Goal: Task Accomplishment & Management: Manage account settings

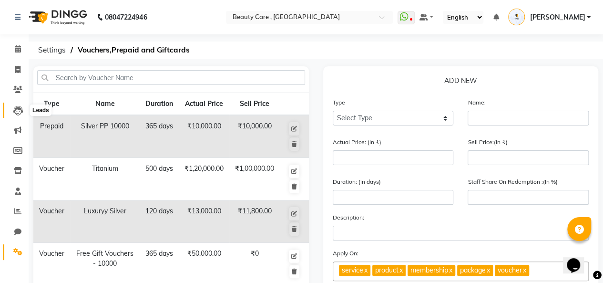
click at [11, 112] on span at bounding box center [18, 110] width 17 height 11
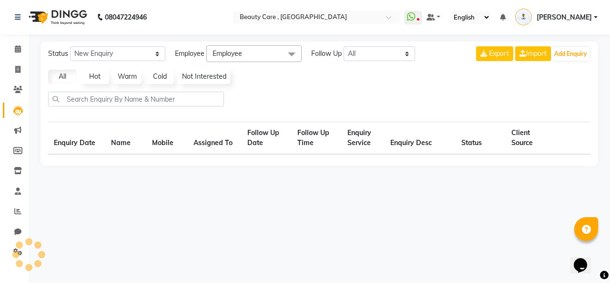
select select "10"
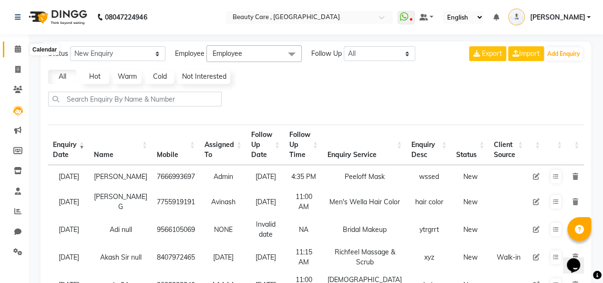
click at [16, 48] on icon at bounding box center [18, 48] width 6 height 7
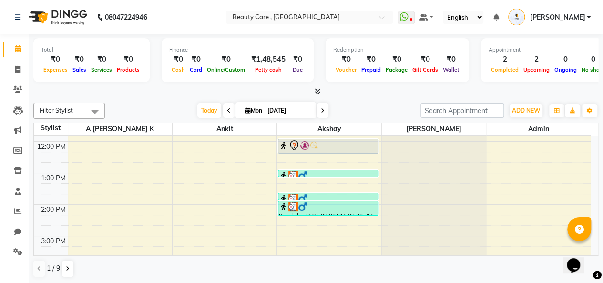
scroll to position [183, 0]
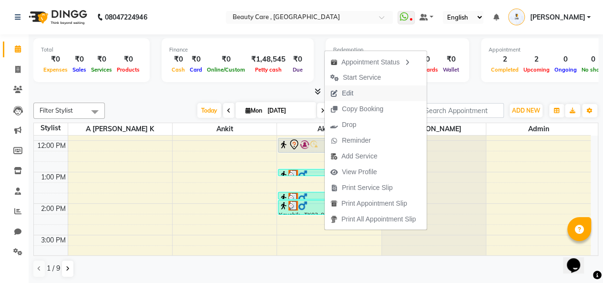
click at [362, 90] on button "Edit" at bounding box center [375, 93] width 102 height 16
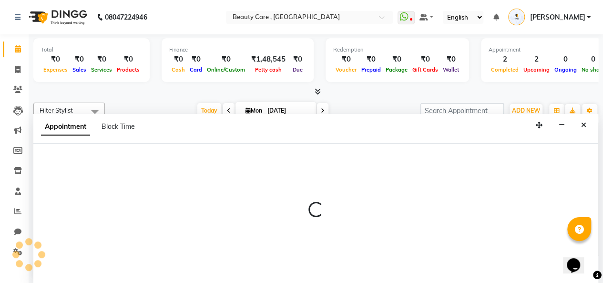
scroll to position [0, 0]
select select "tentative"
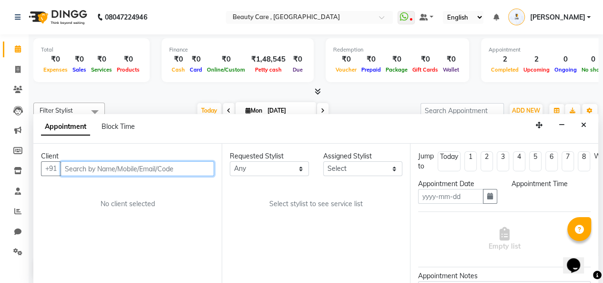
type input "01 September 2025"
select select "60558"
select select "720"
select select "788"
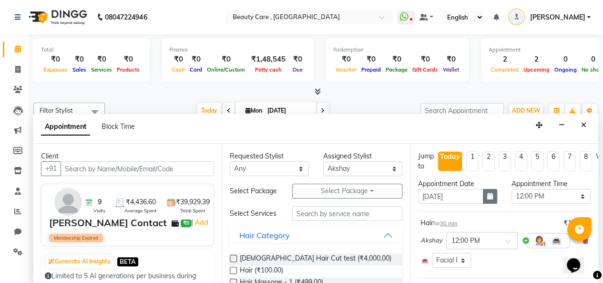
click at [483, 197] on button "button" at bounding box center [490, 196] width 14 height 15
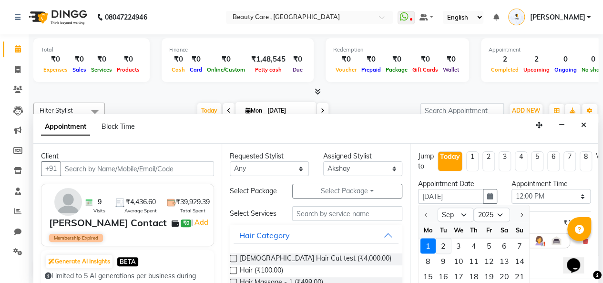
click at [443, 241] on div "2" at bounding box center [442, 245] width 15 height 15
type input "02 September 2025"
select select "720"
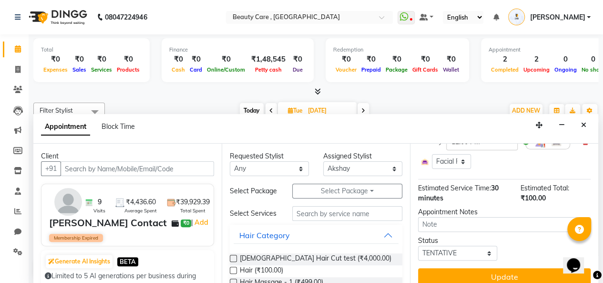
scroll to position [114, 0]
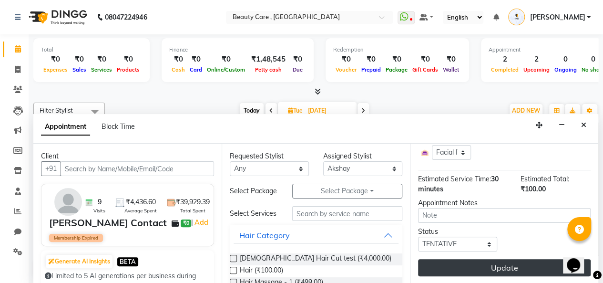
click at [468, 259] on button "Update" at bounding box center [504, 267] width 172 height 17
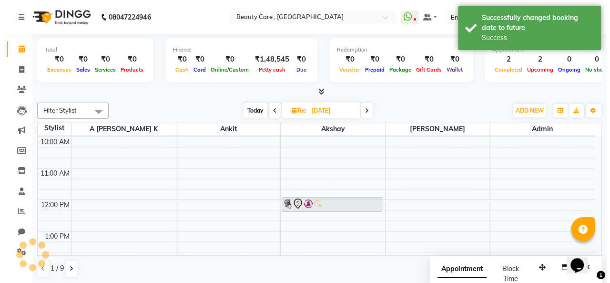
scroll to position [0, 0]
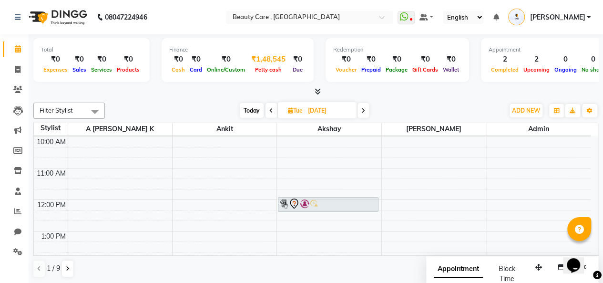
click at [254, 58] on div "₹1,48,545" at bounding box center [268, 59] width 42 height 11
select select "2399"
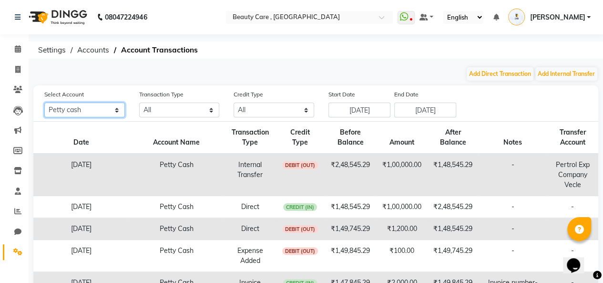
click at [93, 112] on select "All Default account ICICI Bank Petty cash SBI razorpay pertrol exp company vecl…" at bounding box center [84, 109] width 81 height 15
click at [160, 110] on select "All Direct Internal Transfer Expense Invoice Daily Register" at bounding box center [179, 109] width 81 height 15
click at [248, 103] on select "All Credit (IN) Debit (OUT)" at bounding box center [273, 109] width 81 height 15
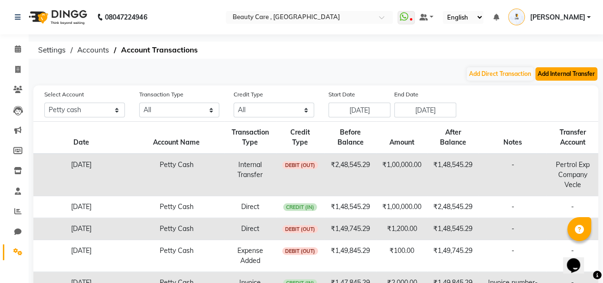
click at [547, 70] on button "Add Internal Transfer" at bounding box center [566, 73] width 62 height 13
select select "internal transfer"
select select "2399"
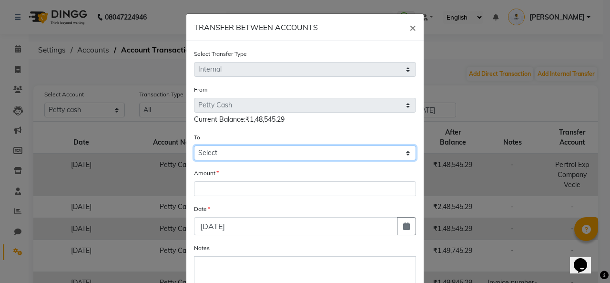
click at [325, 151] on select "Select Default Account Icici Bank Petty Cash Sbi Razorpay Pertrol Exp Company V…" at bounding box center [305, 152] width 222 height 15
select select "612"
click at [194, 145] on select "Select Default Account Icici Bank Petty Cash Sbi Razorpay Pertrol Exp Company V…" at bounding box center [305, 152] width 222 height 15
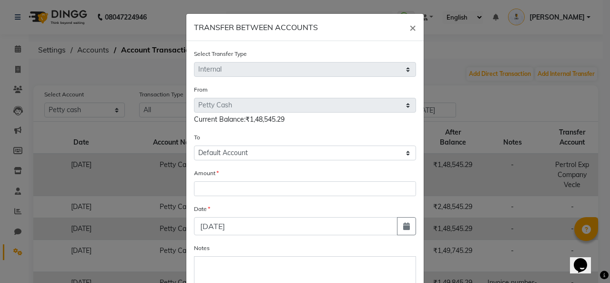
click at [450, 52] on ngb-modal-window "TRANSFER BETWEEN ACCOUNTS × Select Transfer Type Select Direct Internal From Se…" at bounding box center [305, 141] width 610 height 283
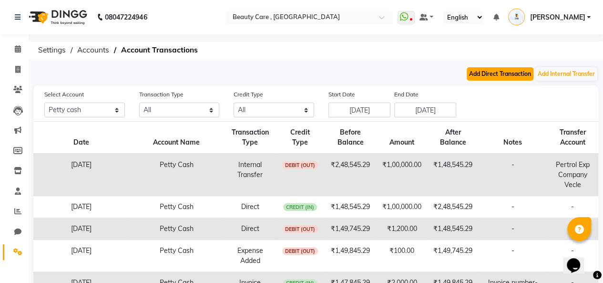
click at [488, 71] on button "Add Direct Transaction" at bounding box center [499, 73] width 67 height 13
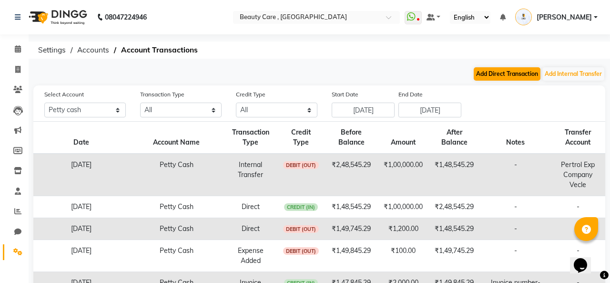
select select "direct"
select select "2399"
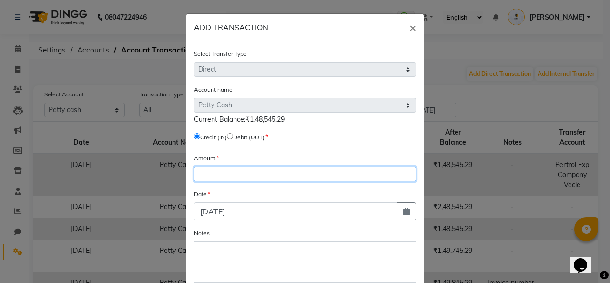
click at [231, 172] on input "number" at bounding box center [305, 173] width 222 height 15
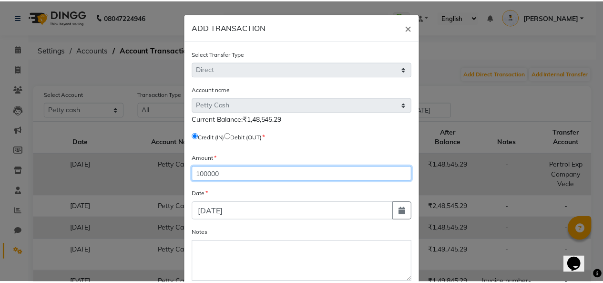
scroll to position [53, 0]
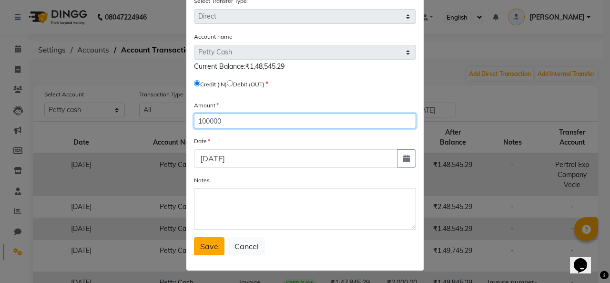
type input "100000"
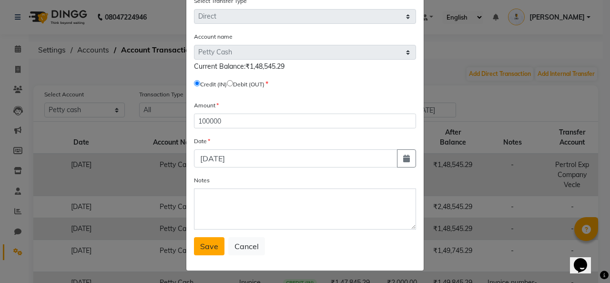
click at [203, 244] on span "Save" at bounding box center [209, 246] width 18 height 10
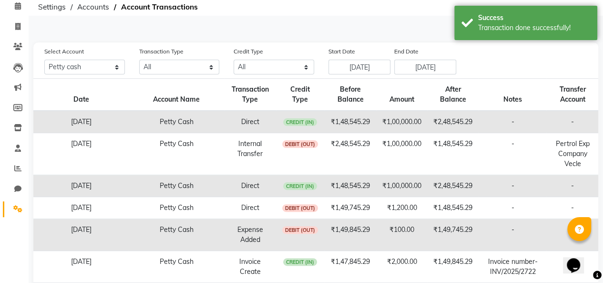
scroll to position [0, 0]
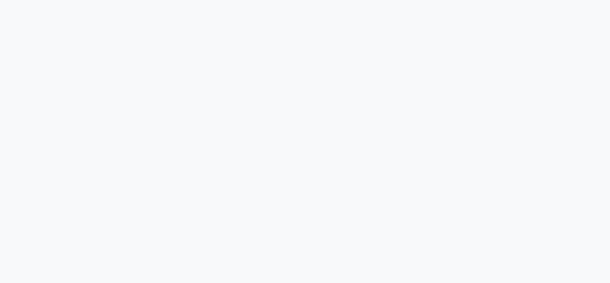
select select "all"
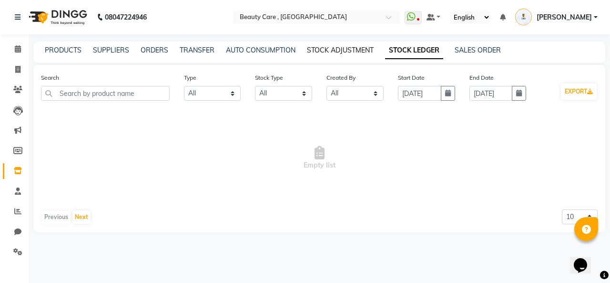
click at [329, 48] on link "STOCK ADJUSTMENT" at bounding box center [340, 50] width 67 height 9
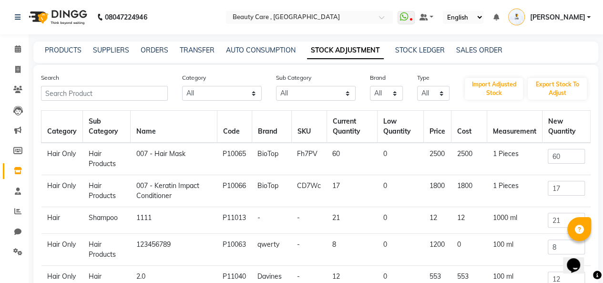
click at [514, 77] on div "Import Adjusted Stock Export Stock To Adjust" at bounding box center [527, 89] width 127 height 24
click at [506, 81] on button "Import Adjusted Stock" at bounding box center [494, 89] width 58 height 22
click at [260, 47] on link "AUTO CONSUMPTION" at bounding box center [261, 50] width 70 height 9
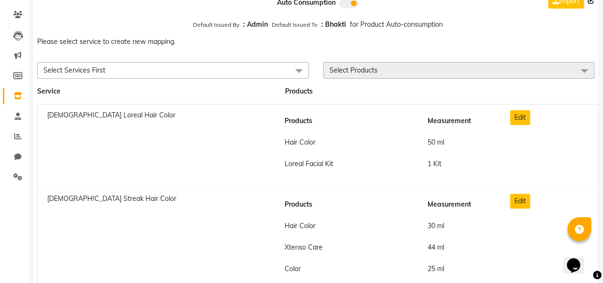
scroll to position [75, 0]
click at [199, 63] on span "Select Services First" at bounding box center [173, 69] width 272 height 17
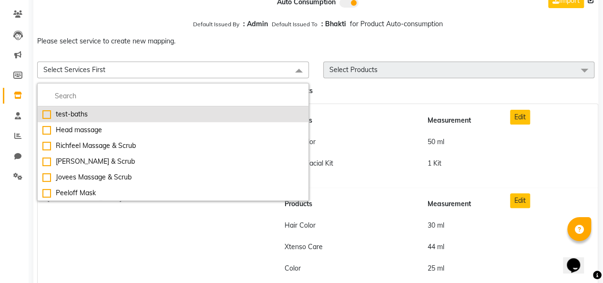
click at [142, 117] on div "test-baths" at bounding box center [172, 114] width 261 height 10
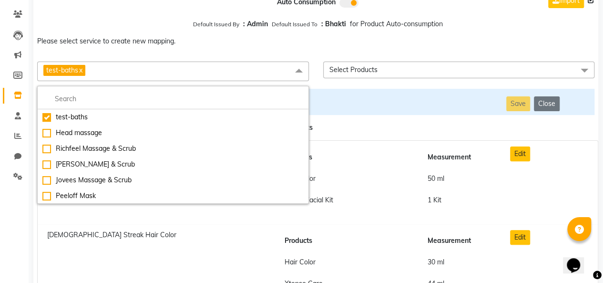
click at [85, 71] on span "test-baths x" at bounding box center [64, 70] width 42 height 11
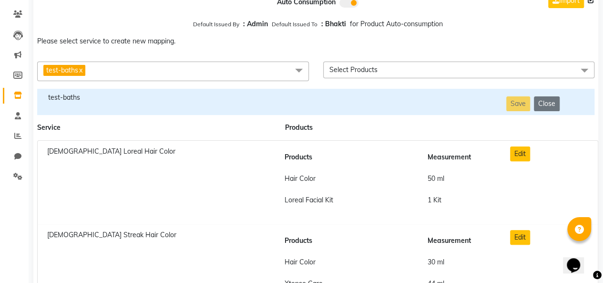
click at [82, 72] on link "x" at bounding box center [80, 70] width 4 height 9
checkbox input "false"
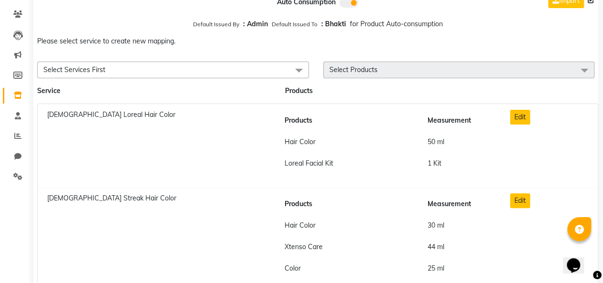
click at [82, 72] on span "Select Services First" at bounding box center [74, 69] width 62 height 9
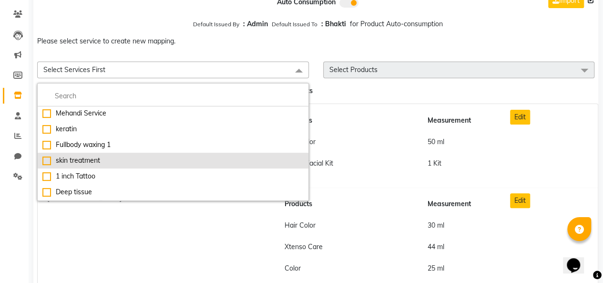
scroll to position [884, 0]
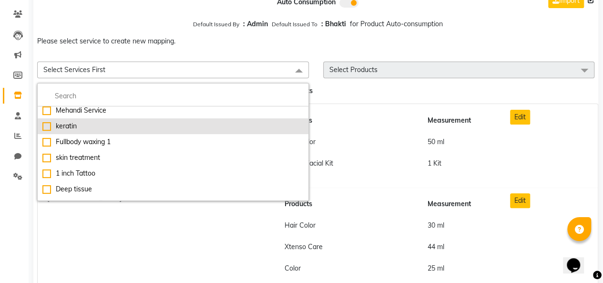
click at [93, 126] on div "keratin" at bounding box center [172, 126] width 261 height 10
checkbox input "true"
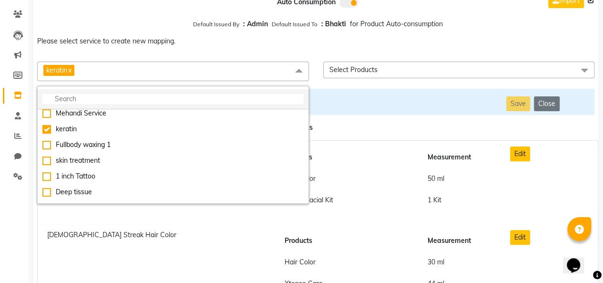
click at [307, 93] on li at bounding box center [173, 99] width 271 height 20
click at [409, 53] on div "Please select service to create new mapping. keratin x test-baths Head massage …" at bounding box center [315, 58] width 565 height 52
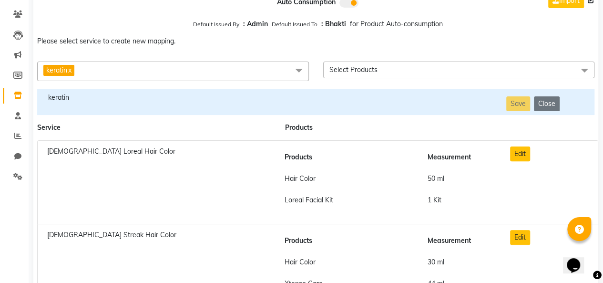
click at [415, 73] on span "Select Products" at bounding box center [459, 69] width 272 height 17
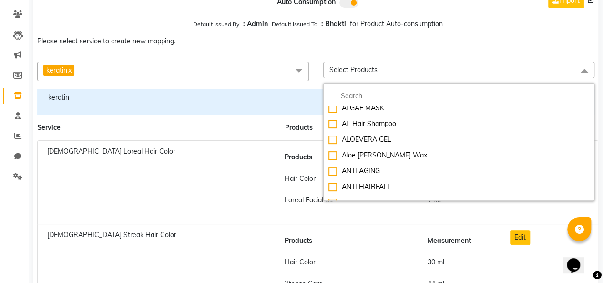
scroll to position [573, 0]
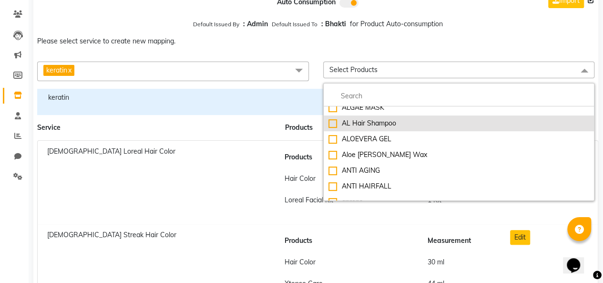
click at [378, 123] on div "AL Hair Shampoo" at bounding box center [458, 123] width 261 height 10
checkbox input "true"
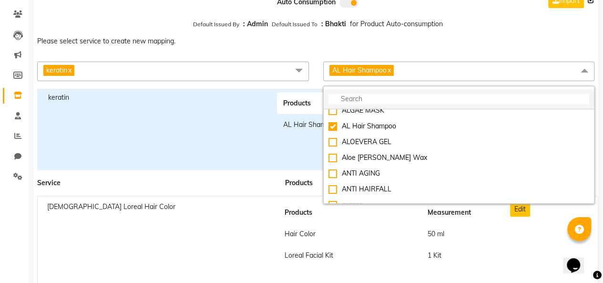
click at [437, 101] on input "multiselect-search" at bounding box center [458, 99] width 261 height 10
click at [442, 64] on span "AL Hair Shampoo x" at bounding box center [459, 71] width 272 height 20
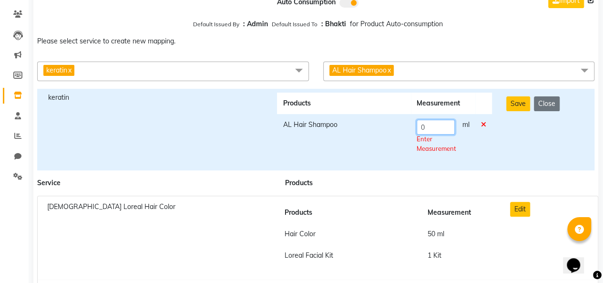
click at [446, 124] on input "0" at bounding box center [435, 127] width 38 height 15
drag, startPoint x: 446, startPoint y: 124, endPoint x: 485, endPoint y: 107, distance: 42.9
type input "5"
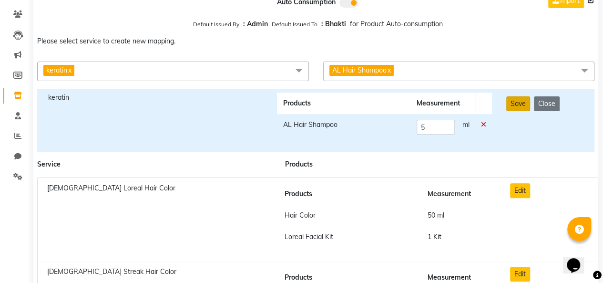
drag, startPoint x: 485, startPoint y: 107, endPoint x: 513, endPoint y: 101, distance: 28.2
click at [513, 101] on button "Save" at bounding box center [518, 103] width 24 height 15
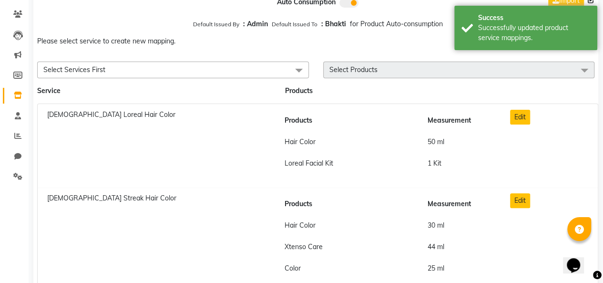
scroll to position [0, 0]
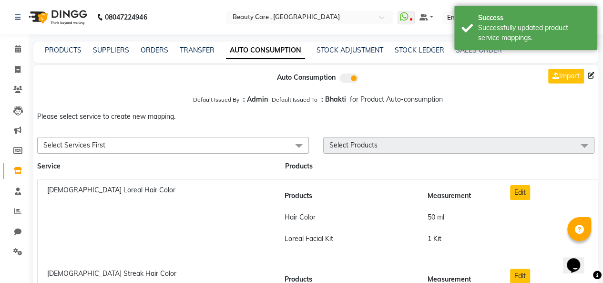
click at [397, 59] on div "PRODUCTS SUPPLIERS ORDERS TRANSFER AUTO CONSUMPTION STOCK ADJUSTMENT STOCK LEDG…" at bounding box center [315, 51] width 565 height 21
click at [399, 53] on link "STOCK LEDGER" at bounding box center [420, 50] width 50 height 9
select select "all"
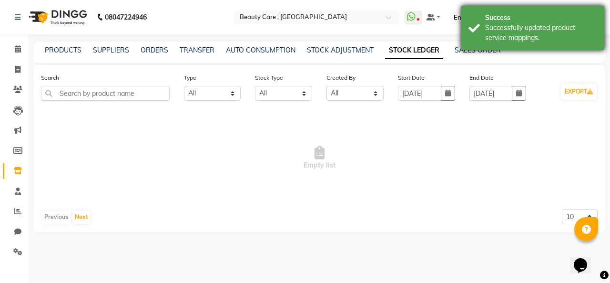
click at [473, 50] on div "Success Successfully updated product service mappings." at bounding box center [532, 28] width 143 height 44
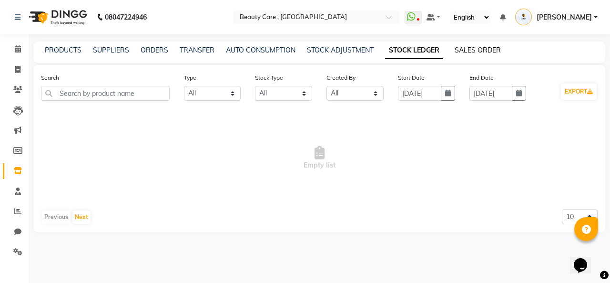
click at [473, 50] on link "SALES ORDER" at bounding box center [478, 50] width 46 height 9
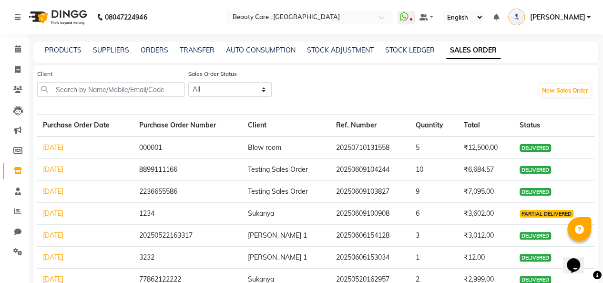
click at [67, 45] on div "PRODUCTS" at bounding box center [63, 50] width 37 height 10
click at [63, 52] on link "PRODUCTS" at bounding box center [63, 50] width 37 height 9
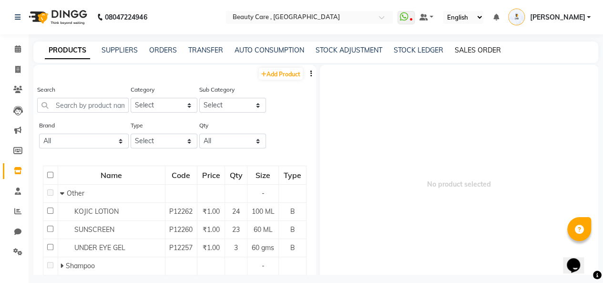
click at [482, 50] on link "SALES ORDER" at bounding box center [478, 50] width 46 height 9
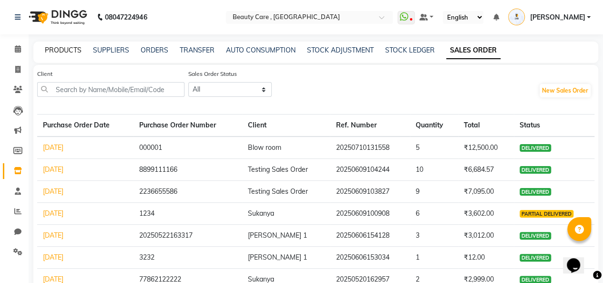
click at [73, 46] on link "PRODUCTS" at bounding box center [63, 50] width 37 height 9
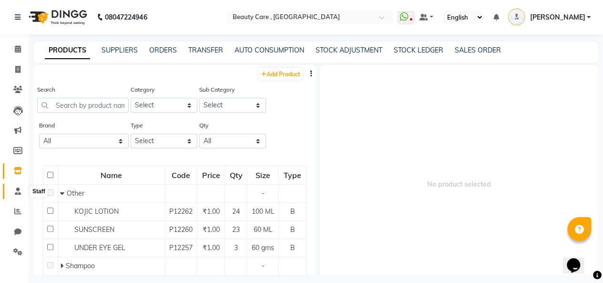
click at [20, 196] on span at bounding box center [18, 191] width 17 height 11
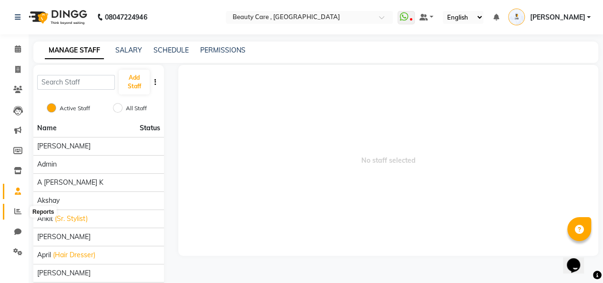
click at [13, 208] on span at bounding box center [18, 211] width 17 height 11
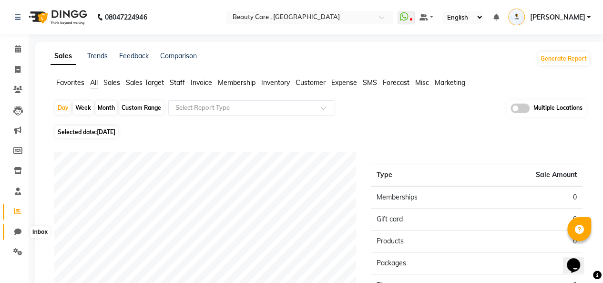
click at [11, 234] on span at bounding box center [18, 231] width 17 height 11
select select "100"
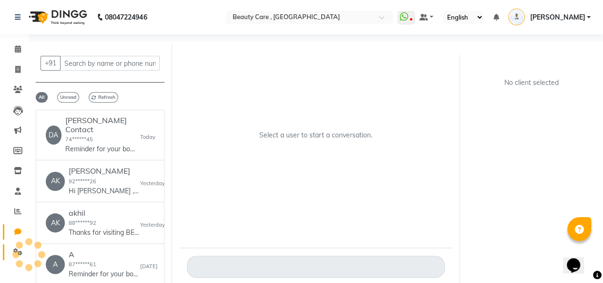
click at [11, 247] on span at bounding box center [18, 251] width 17 height 11
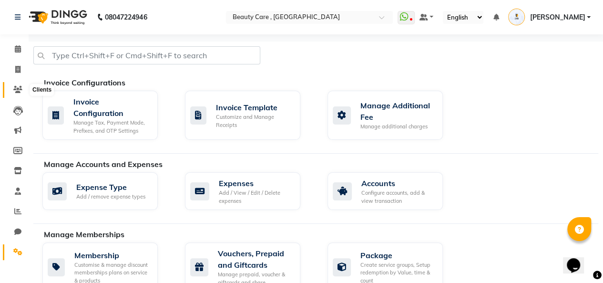
click at [16, 87] on icon at bounding box center [17, 89] width 9 height 7
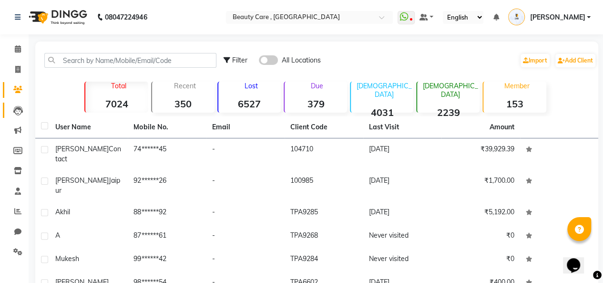
click at [19, 102] on link "Leads" at bounding box center [14, 110] width 23 height 16
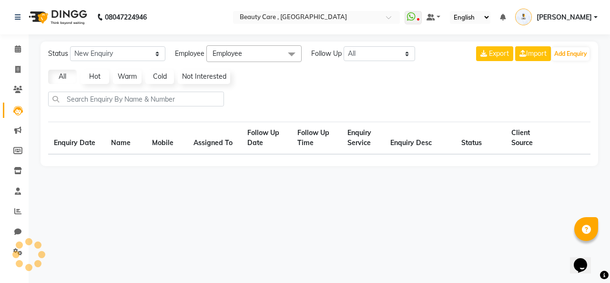
select select "10"
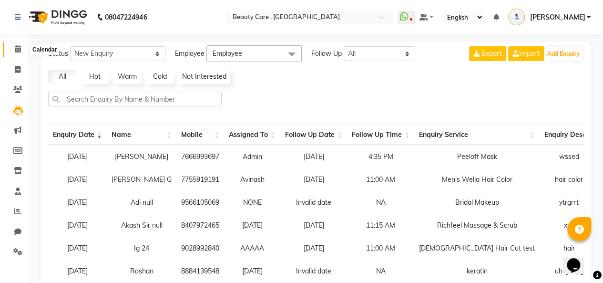
click at [17, 47] on icon at bounding box center [18, 48] width 6 height 7
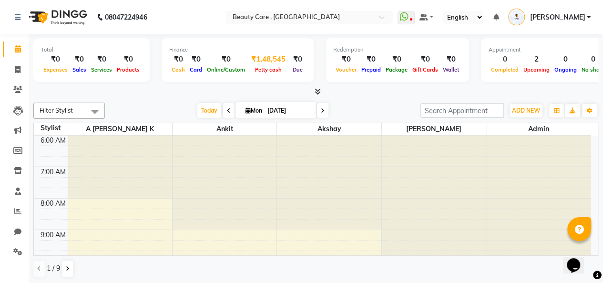
click at [265, 58] on div "₹1,48,545" at bounding box center [268, 59] width 42 height 11
select select "2399"
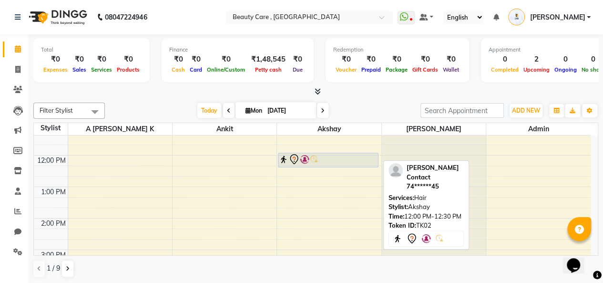
scroll to position [170, 0]
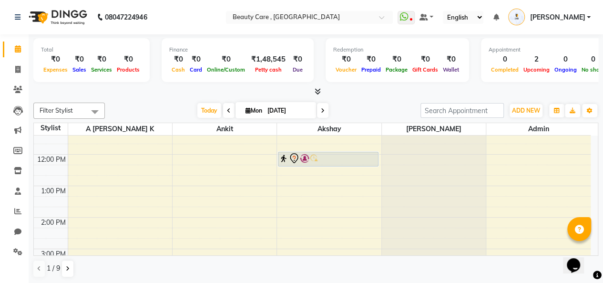
click at [304, 185] on div "6:00 AM 7:00 AM 8:00 AM 9:00 AM 10:00 AM 11:00 AM 12:00 PM 1:00 PM 2:00 PM 3:00…" at bounding box center [312, 217] width 557 height 503
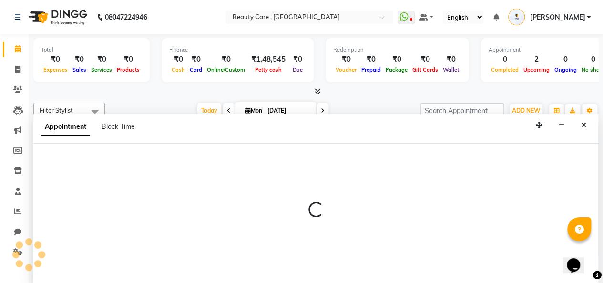
select select "60558"
select select "780"
select select "tentative"
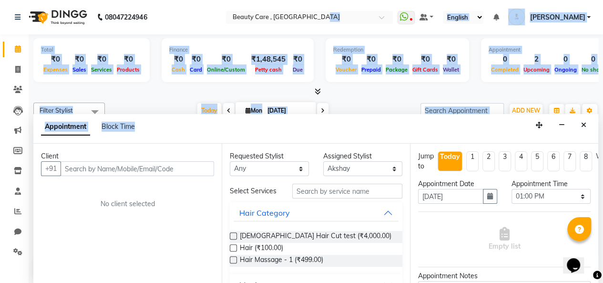
scroll to position [0, 0]
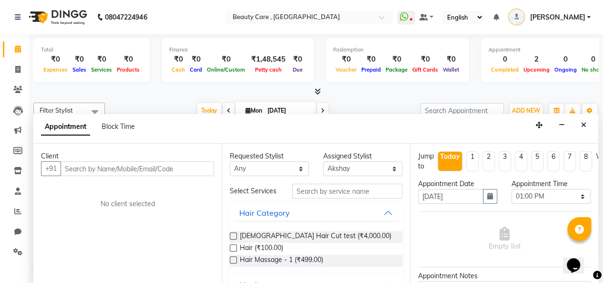
drag, startPoint x: 337, startPoint y: 121, endPoint x: 379, endPoint y: 134, distance: 44.5
click at [379, 134] on div "Appointment Block Time" at bounding box center [315, 129] width 565 height 30
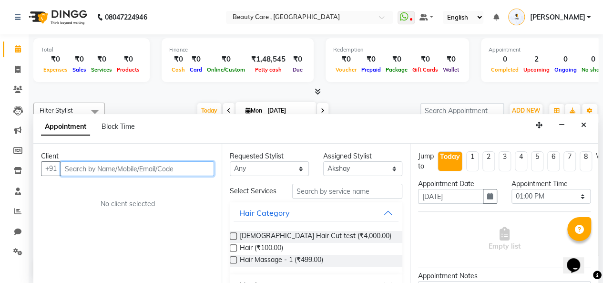
click at [203, 162] on input "text" at bounding box center [137, 168] width 153 height 15
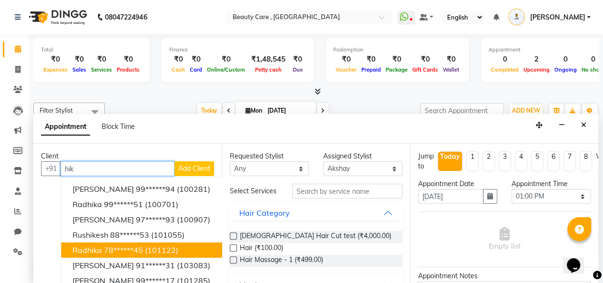
scroll to position [61, 0]
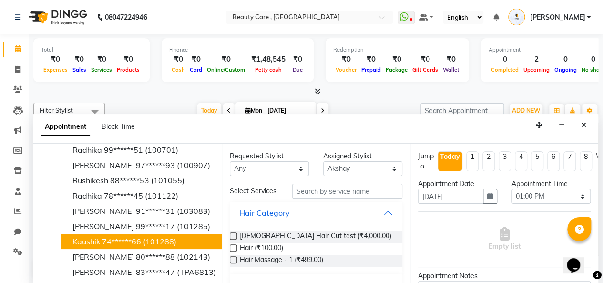
click at [133, 233] on button "Kaushik 74******66 (101288)" at bounding box center [145, 240] width 168 height 15
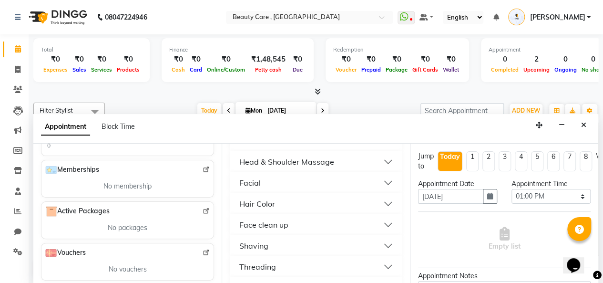
scroll to position [303, 0]
type input "74******66"
click at [427, 227] on div "Empty list" at bounding box center [504, 238] width 172 height 47
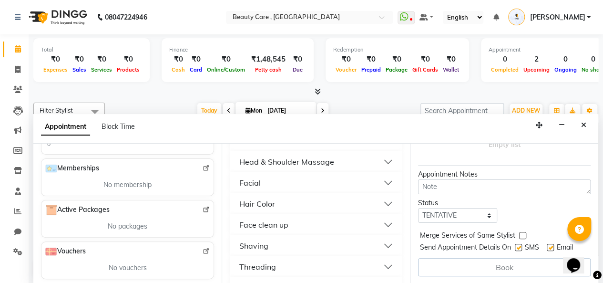
scroll to position [108, 0]
click at [522, 243] on label at bounding box center [518, 246] width 7 height 7
click at [521, 245] on input "checkbox" at bounding box center [518, 248] width 6 height 6
checkbox input "false"
click at [551, 244] on div at bounding box center [550, 249] width 6 height 10
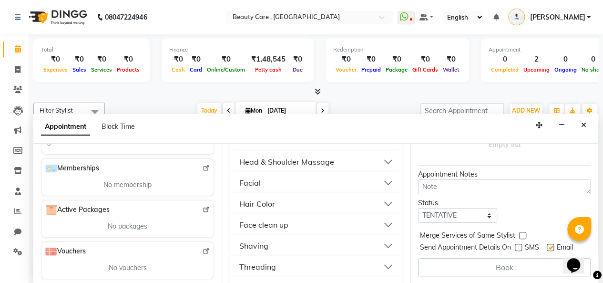
click at [551, 243] on label at bounding box center [550, 246] width 7 height 7
click at [551, 245] on input "checkbox" at bounding box center [550, 248] width 6 height 6
checkbox input "false"
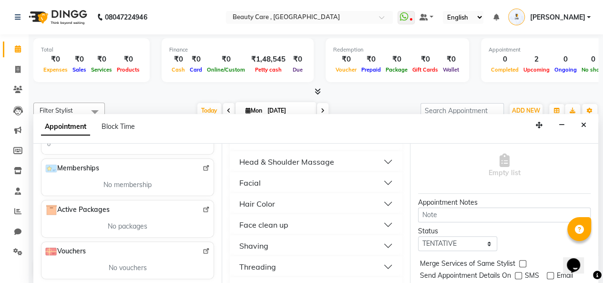
scroll to position [75, 0]
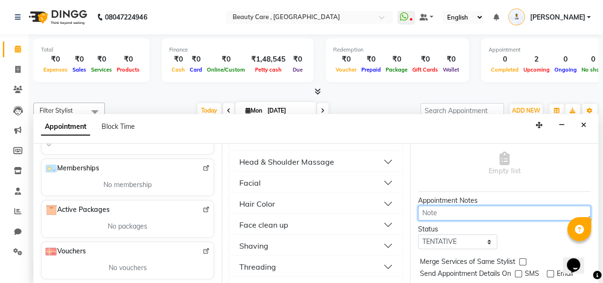
click at [468, 215] on textarea at bounding box center [504, 212] width 172 height 15
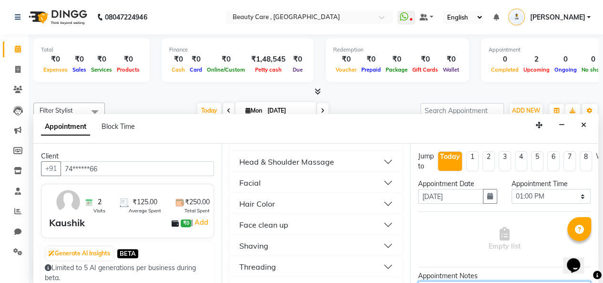
scroll to position [0, 0]
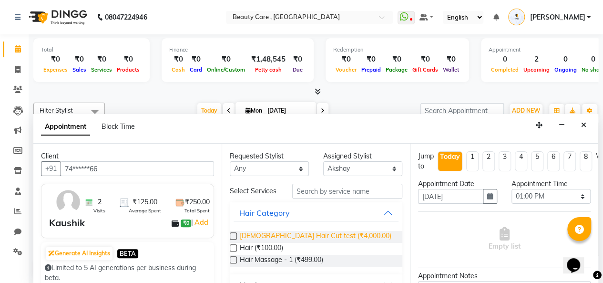
click at [256, 243] on span "Ladies Hair Cut test (₹4,000.00)" at bounding box center [316, 237] width 152 height 12
checkbox input "false"
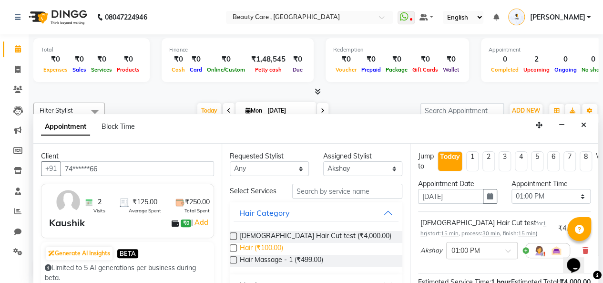
click at [253, 252] on span "Hair (₹100.00)" at bounding box center [261, 249] width 43 height 12
checkbox input "false"
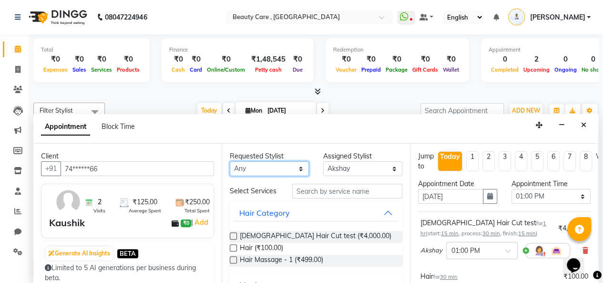
click at [253, 170] on select "Any Admin A Jagdish K Akshay Ankit Anuja April Arvind Ashvin asif Avinash J Bab…" at bounding box center [269, 168] width 79 height 15
select select "86533"
click at [230, 161] on select "Any Admin A Jagdish K Akshay Ankit Anuja April Arvind Ashvin asif Avinash J Bab…" at bounding box center [269, 168] width 79 height 15
select select "86533"
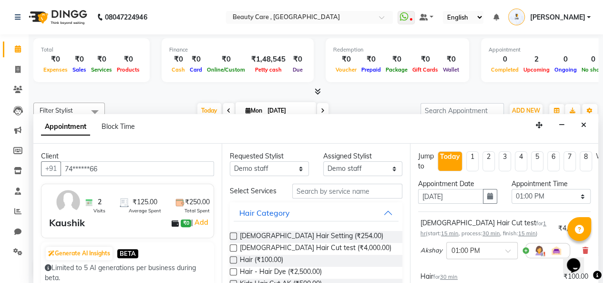
click at [330, 160] on div "Assigned Stylist" at bounding box center [362, 156] width 79 height 10
click at [330, 168] on select "Select Admin A Jagdish K Akshay Ankit Anuja April Arvind Ashvin asif Avinash J …" at bounding box center [362, 168] width 79 height 15
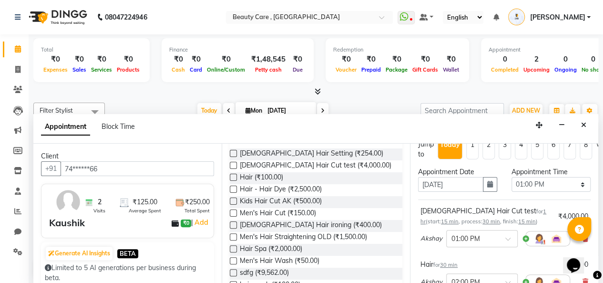
scroll to position [83, 0]
click at [358, 207] on div "Kids Hair Cut AK (₹500.00)" at bounding box center [316, 201] width 172 height 12
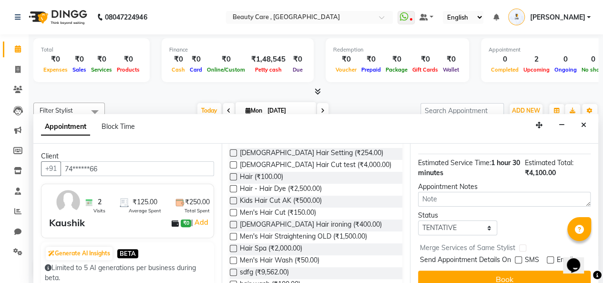
scroll to position [181, 0]
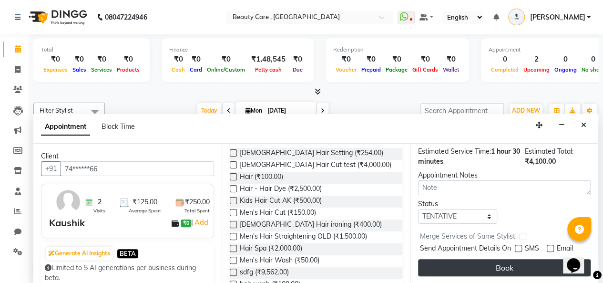
click at [472, 259] on button "Book" at bounding box center [504, 267] width 172 height 17
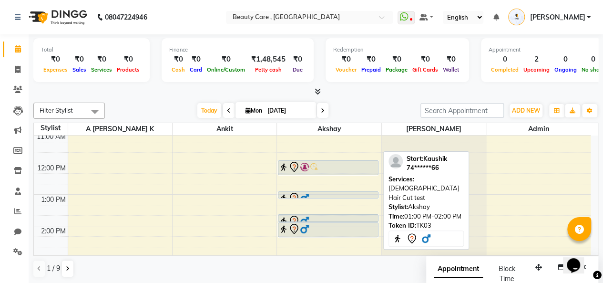
scroll to position [162, 0]
click at [319, 193] on div at bounding box center [328, 196] width 99 height 11
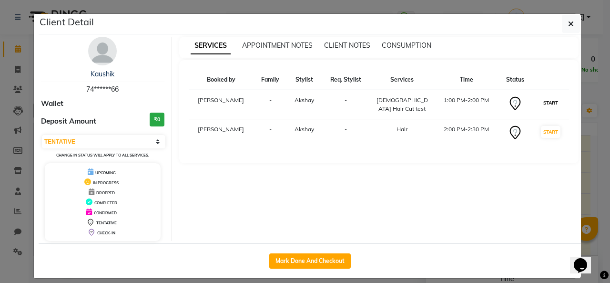
click at [555, 105] on button "START" at bounding box center [551, 103] width 20 height 12
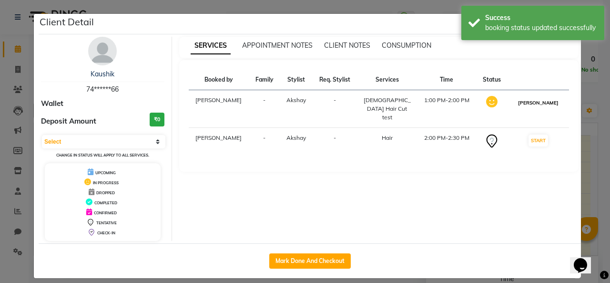
click at [542, 107] on button "MARK DONE" at bounding box center [538, 103] width 45 height 12
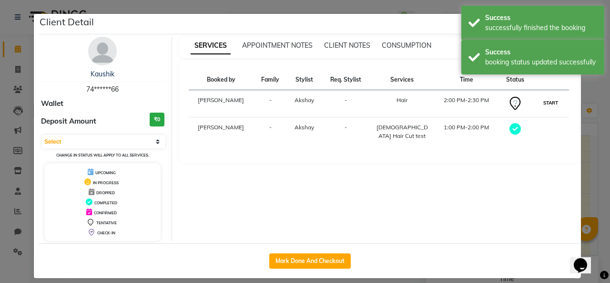
click at [541, 105] on button "START" at bounding box center [551, 103] width 20 height 12
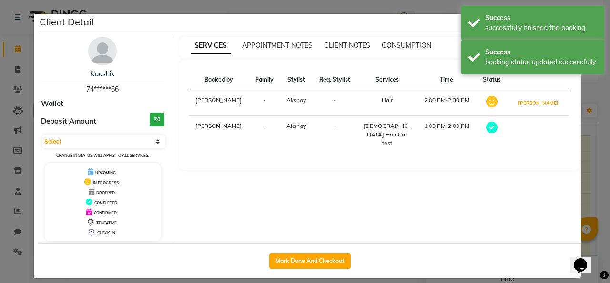
click at [540, 105] on button "MARK DONE" at bounding box center [538, 103] width 45 height 12
select select "3"
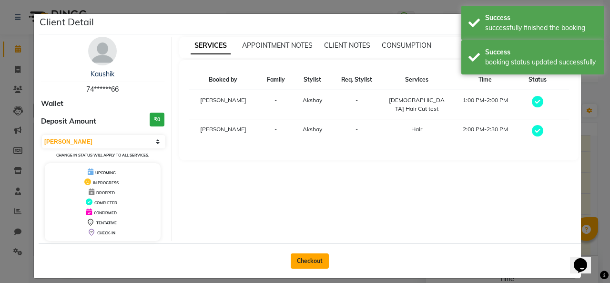
click at [312, 254] on button "Checkout" at bounding box center [310, 260] width 38 height 15
select select "service"
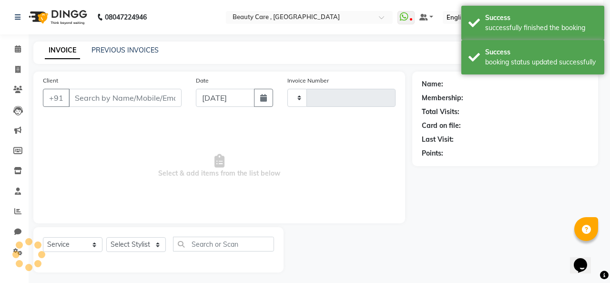
type input "2728"
select select "5646"
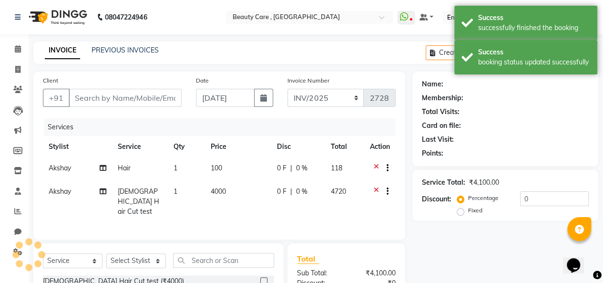
type input "74******66"
select select "60558"
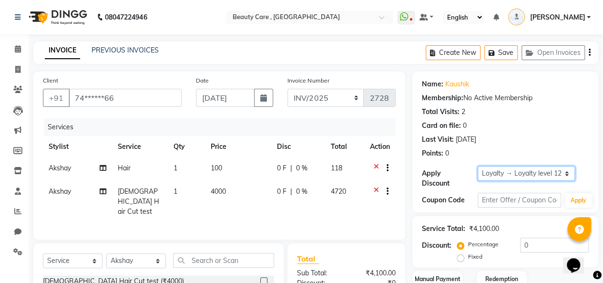
click at [509, 169] on select "Select Loyalty → Loyalty level 1222 → All Customers Coupon → Festival-all-20% C…" at bounding box center [525, 173] width 97 height 15
select select "2: Object"
click at [477, 166] on select "Select Loyalty → Loyalty level 1222 → All Customers Coupon → Festival-all-20% C…" at bounding box center [525, 173] width 97 height 15
type input "20"
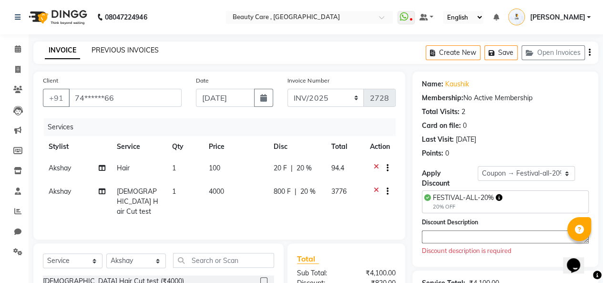
click at [128, 49] on link "PREVIOUS INVOICES" at bounding box center [124, 50] width 67 height 9
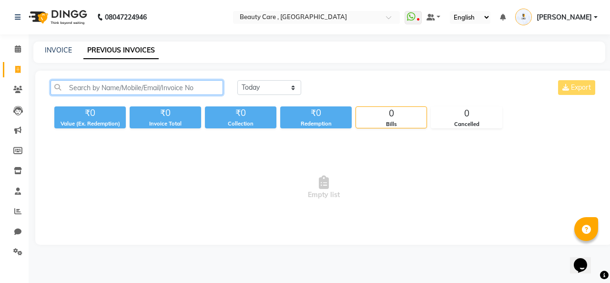
click at [117, 87] on input "text" at bounding box center [137, 87] width 172 height 15
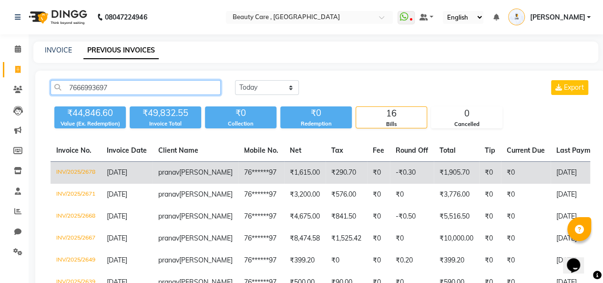
type input "7666993697"
click at [152, 172] on td "[DATE]" at bounding box center [126, 173] width 51 height 22
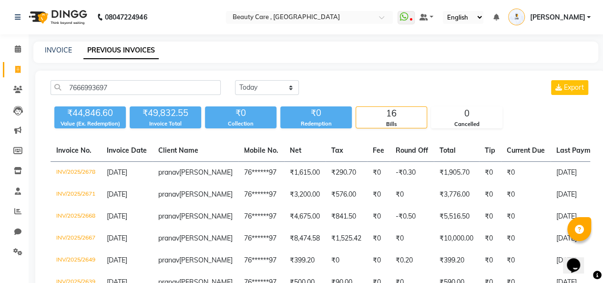
click at [4, 60] on li "Invoice" at bounding box center [14, 70] width 29 height 20
click at [17, 50] on icon at bounding box center [18, 48] width 6 height 7
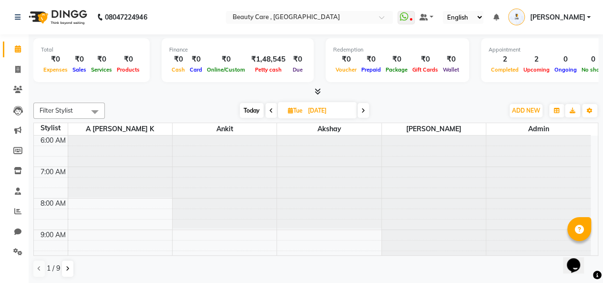
click at [267, 109] on span at bounding box center [270, 110] width 11 height 15
type input "[DATE]"
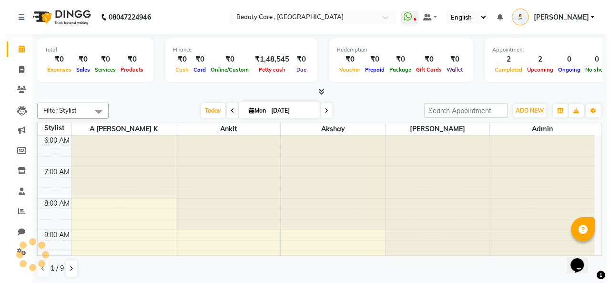
scroll to position [124, 0]
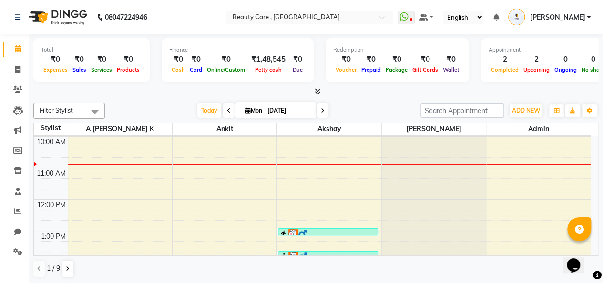
click at [315, 94] on icon at bounding box center [317, 91] width 6 height 7
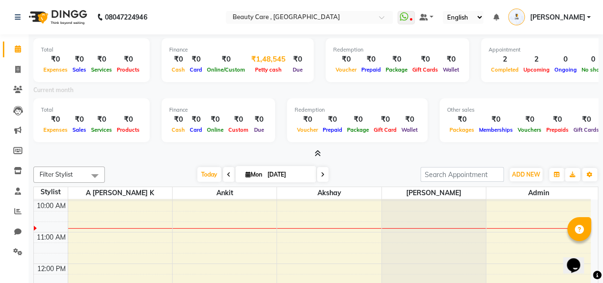
click at [267, 60] on div "₹1,48,545" at bounding box center [268, 59] width 42 height 11
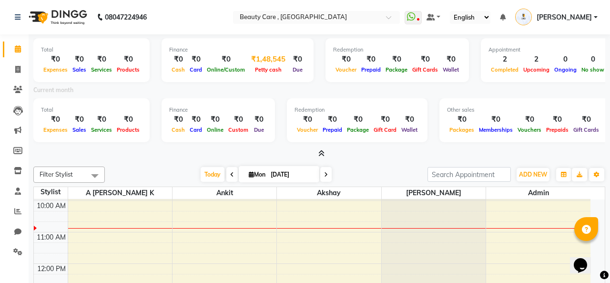
select select "2399"
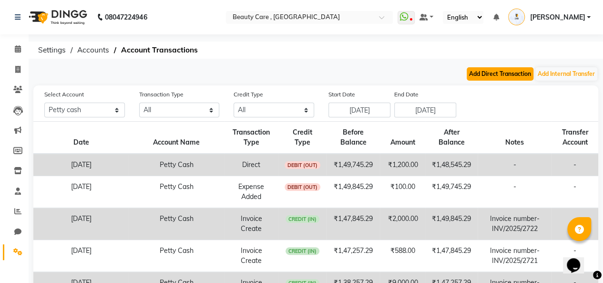
click at [521, 73] on button "Add Direct Transaction" at bounding box center [499, 73] width 67 height 13
select select "direct"
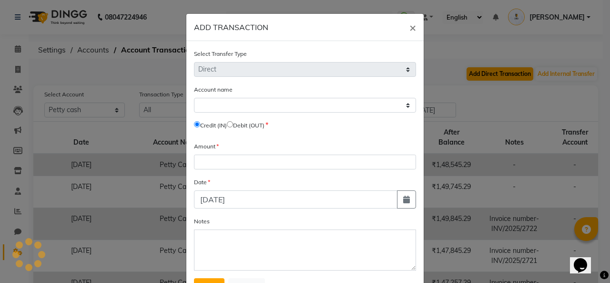
select select "2399"
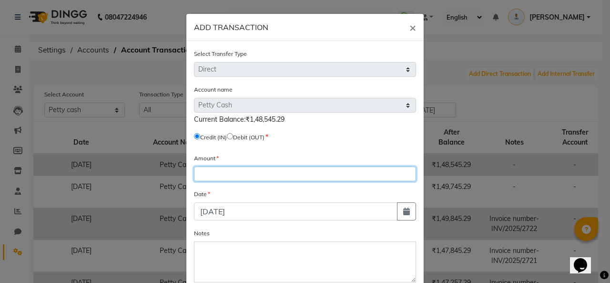
click at [199, 170] on input "number" at bounding box center [305, 173] width 222 height 15
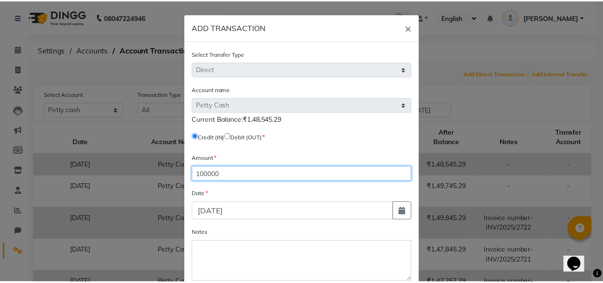
scroll to position [53, 0]
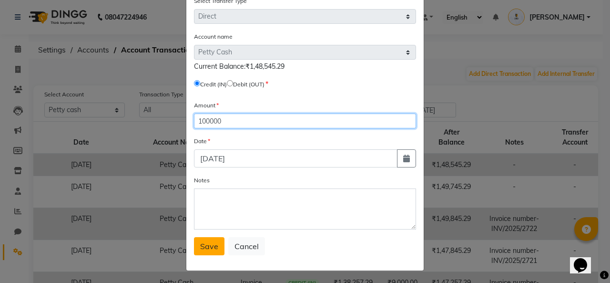
type input "100000"
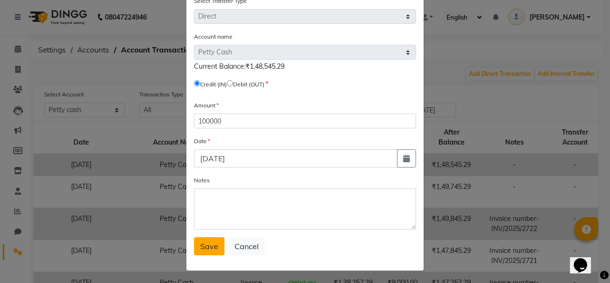
click at [211, 242] on span "Save" at bounding box center [209, 246] width 18 height 10
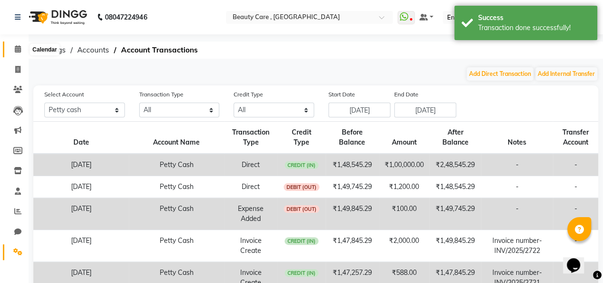
click at [17, 51] on icon at bounding box center [18, 48] width 6 height 7
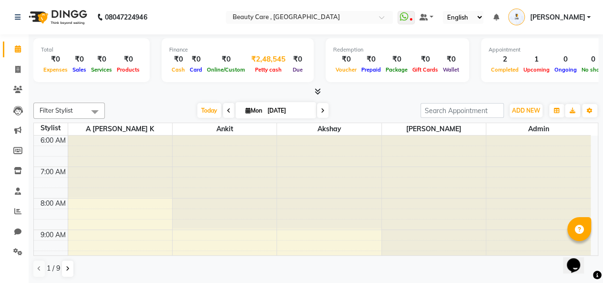
click at [263, 55] on div "₹2,48,545" at bounding box center [268, 59] width 42 height 11
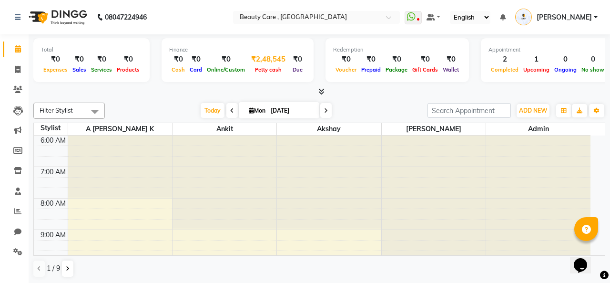
select select "2399"
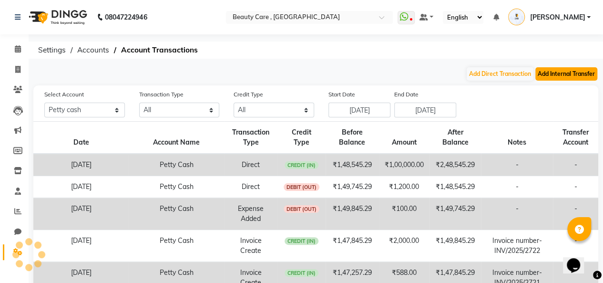
click at [566, 75] on button "Add Internal Transfer" at bounding box center [566, 73] width 62 height 13
select select "internal transfer"
select select "2399"
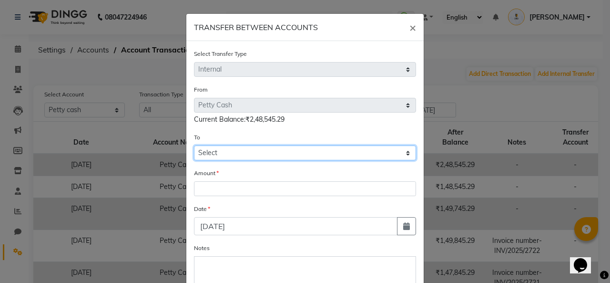
click at [263, 150] on select "Select Default Account Icici Bank Petty Cash Sbi Razorpay Pertrol Exp Company V…" at bounding box center [305, 152] width 222 height 15
select select "5760"
click at [194, 145] on select "Select Default Account Icici Bank Petty Cash Sbi Razorpay Pertrol Exp Company V…" at bounding box center [305, 152] width 222 height 15
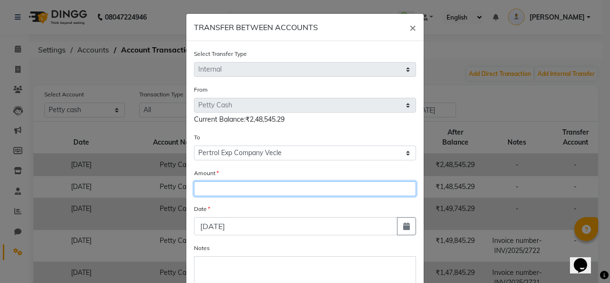
click at [213, 190] on input "number" at bounding box center [305, 188] width 222 height 15
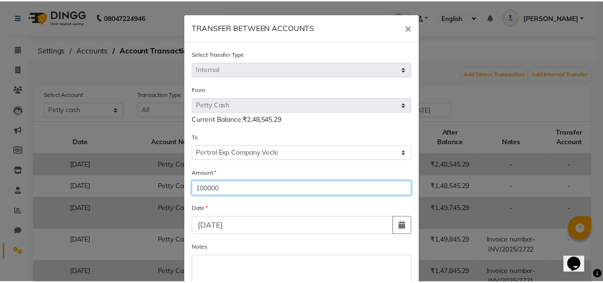
scroll to position [68, 0]
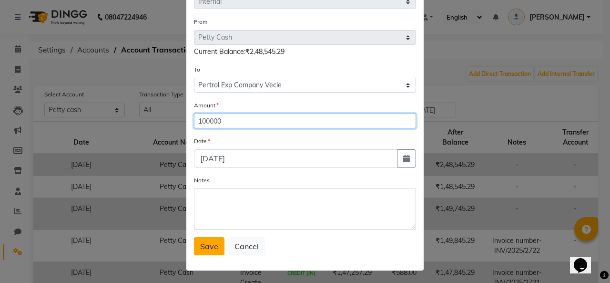
type input "100000"
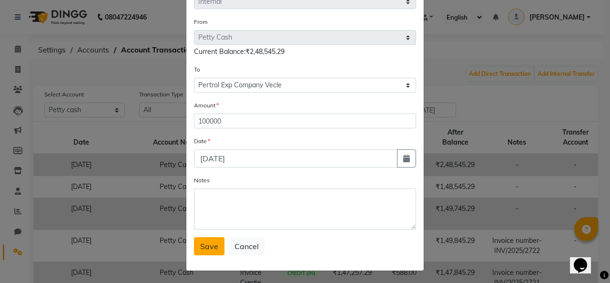
click at [208, 242] on span "Save" at bounding box center [209, 246] width 18 height 10
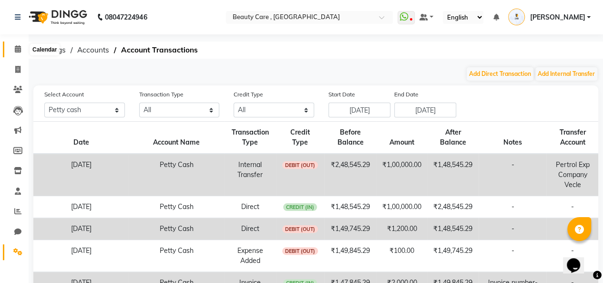
click at [17, 50] on icon at bounding box center [18, 48] width 6 height 7
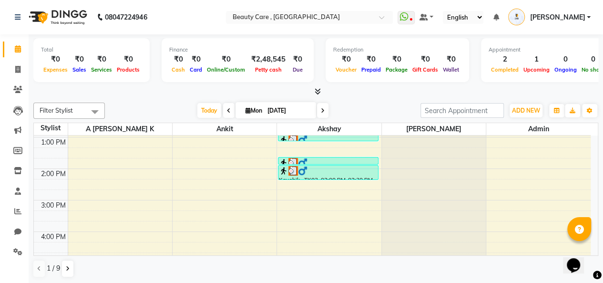
scroll to position [218, 0]
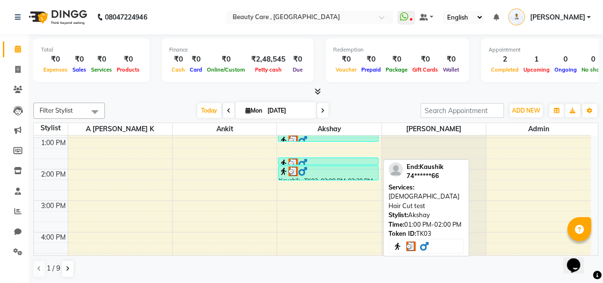
click at [336, 163] on div at bounding box center [328, 163] width 99 height 10
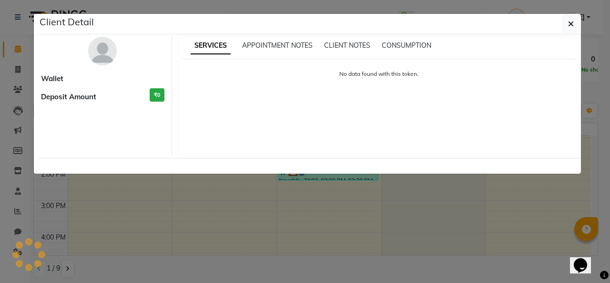
select select "3"
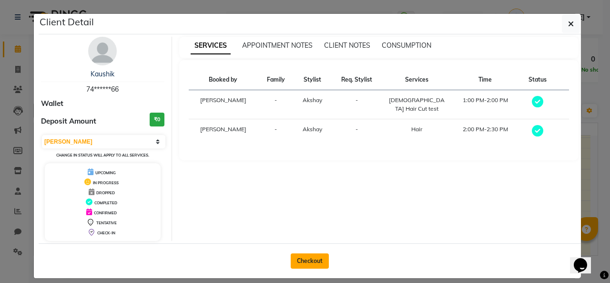
click at [308, 261] on button "Checkout" at bounding box center [310, 260] width 38 height 15
select select "service"
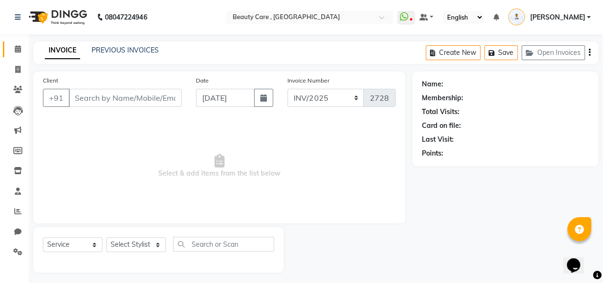
type input "74******66"
select select "60558"
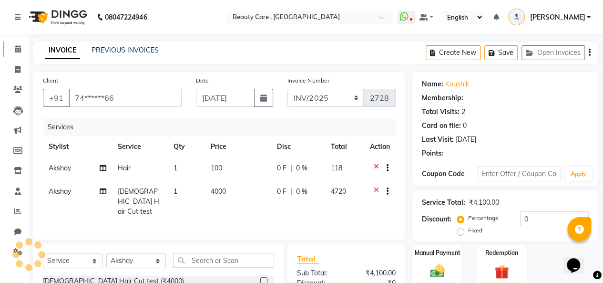
select select "1: Object"
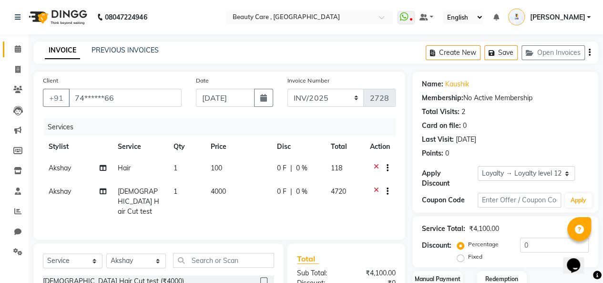
scroll to position [121, 0]
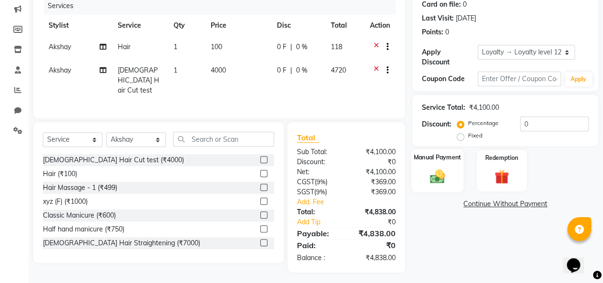
click at [442, 166] on div "Manual Payment" at bounding box center [437, 170] width 52 height 43
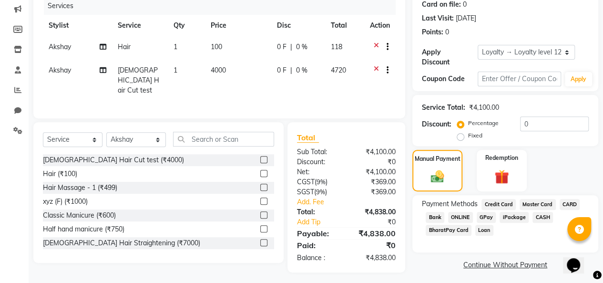
click at [491, 213] on span "GPay" at bounding box center [486, 217] width 20 height 11
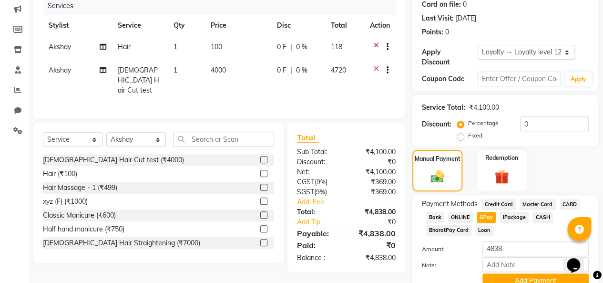
scroll to position [163, 0]
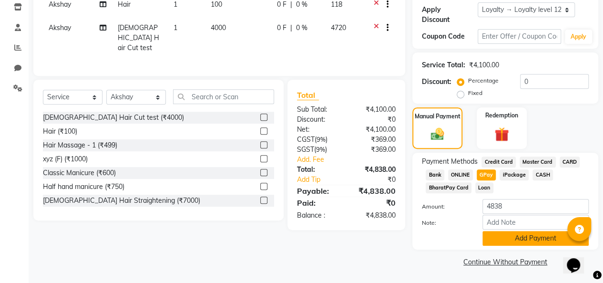
click at [495, 236] on button "Add Payment" at bounding box center [535, 238] width 106 height 15
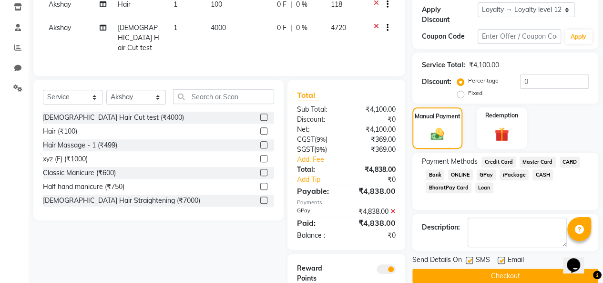
scroll to position [218, 0]
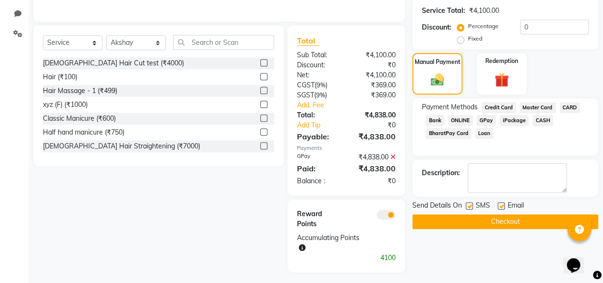
click at [469, 208] on label at bounding box center [469, 205] width 7 height 7
click at [469, 208] on input "checkbox" at bounding box center [469, 206] width 6 height 6
checkbox input "false"
click at [503, 204] on label at bounding box center [500, 205] width 7 height 7
click at [503, 204] on input "checkbox" at bounding box center [500, 206] width 6 height 6
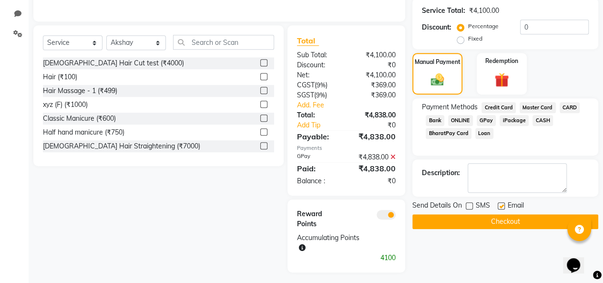
checkbox input "false"
click at [491, 223] on button "Checkout" at bounding box center [505, 221] width 186 height 15
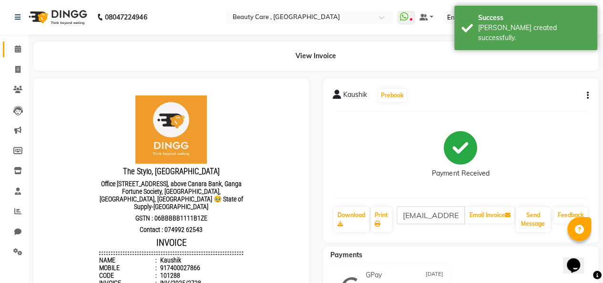
click at [18, 42] on link "Calendar" at bounding box center [14, 49] width 23 height 16
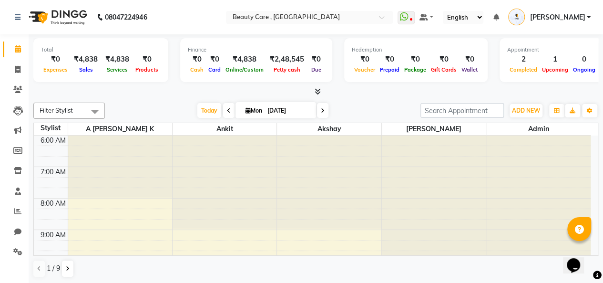
click at [55, 59] on div "₹0" at bounding box center [55, 59] width 29 height 11
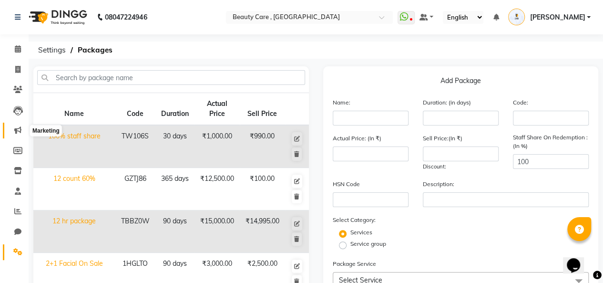
click at [13, 131] on span at bounding box center [18, 130] width 17 height 11
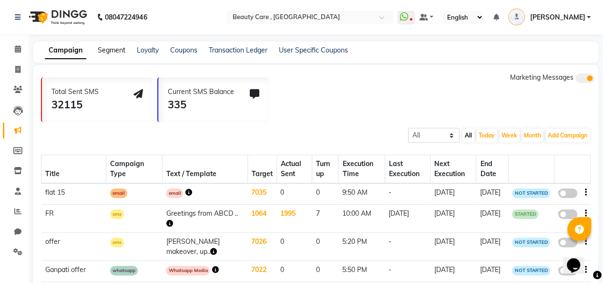
click at [115, 53] on link "Segment" at bounding box center [112, 50] width 28 height 9
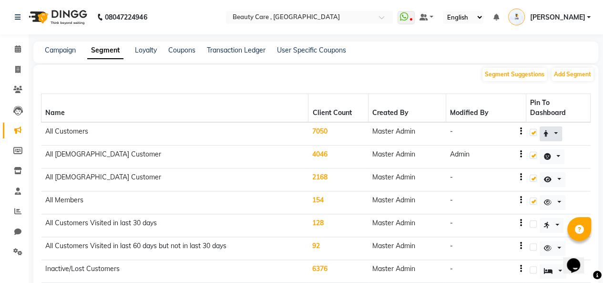
click at [544, 130] on icon at bounding box center [546, 133] width 4 height 7
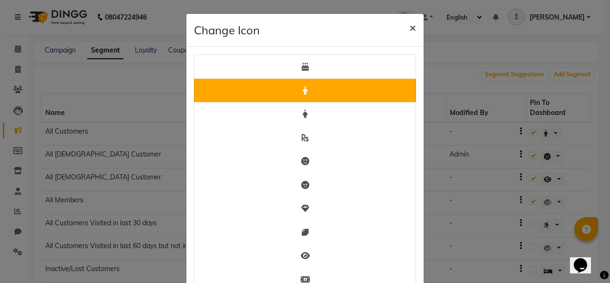
click at [413, 30] on button "×" at bounding box center [413, 27] width 22 height 27
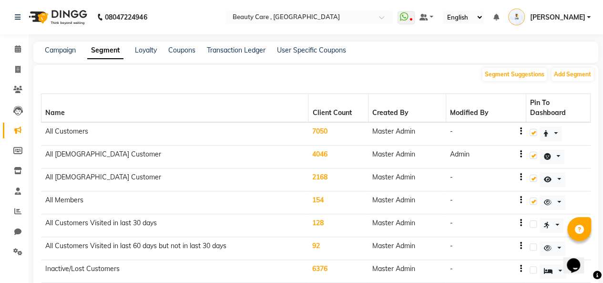
click at [311, 122] on td "7050" at bounding box center [338, 133] width 60 height 23
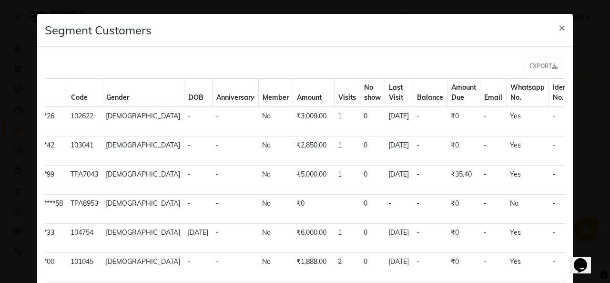
scroll to position [0, 96]
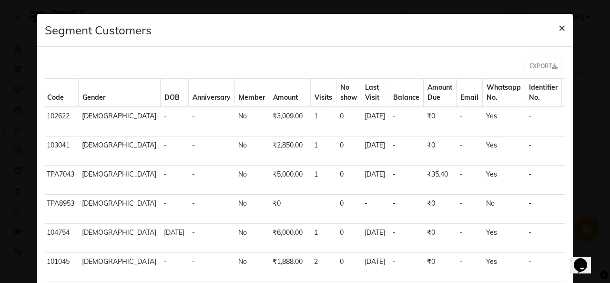
click at [551, 23] on button "×" at bounding box center [562, 27] width 22 height 27
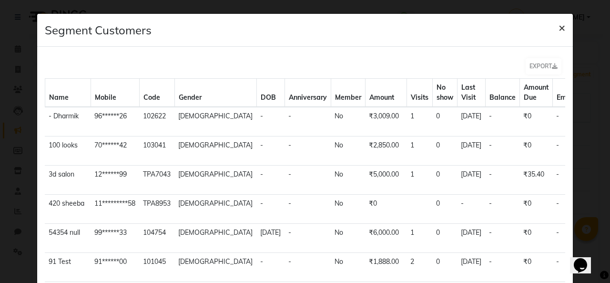
click at [551, 23] on button "×" at bounding box center [562, 27] width 22 height 27
click at [558, 29] on span "×" at bounding box center [561, 27] width 7 height 14
click at [558, 27] on span "×" at bounding box center [561, 27] width 7 height 14
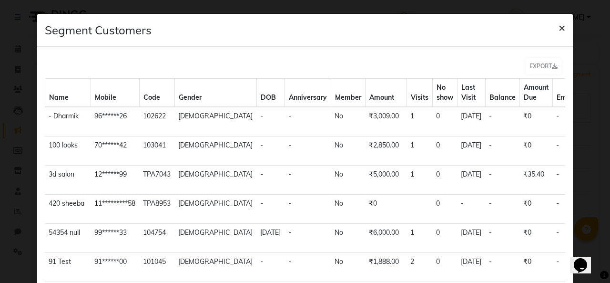
click at [558, 26] on span "×" at bounding box center [561, 27] width 7 height 14
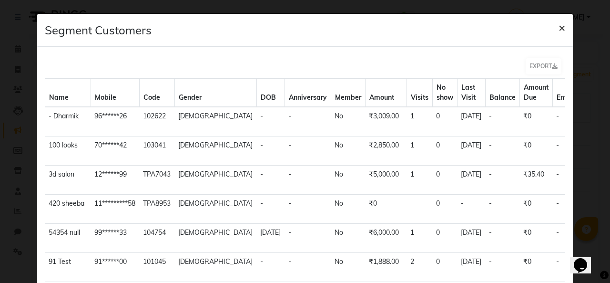
click at [558, 28] on span "×" at bounding box center [561, 27] width 7 height 14
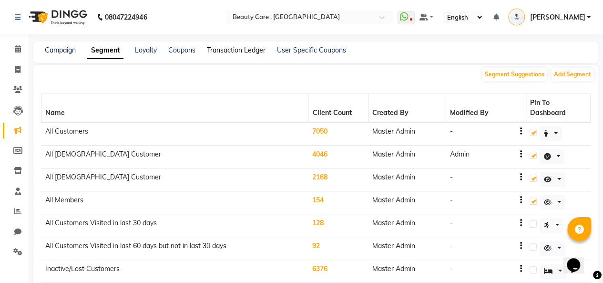
click at [247, 51] on link "Transaction Ledger" at bounding box center [236, 50] width 59 height 9
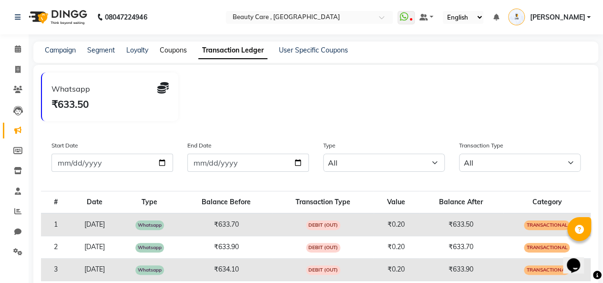
click at [183, 48] on link "Coupons" at bounding box center [173, 50] width 27 height 9
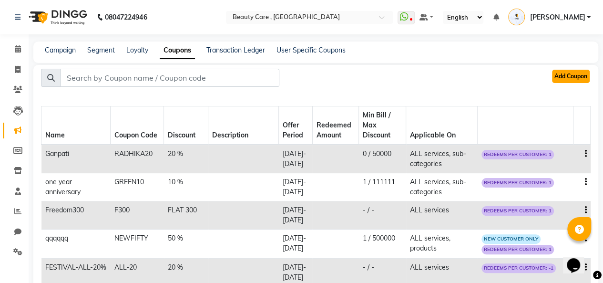
click at [558, 75] on button "Add Coupon" at bounding box center [571, 76] width 38 height 13
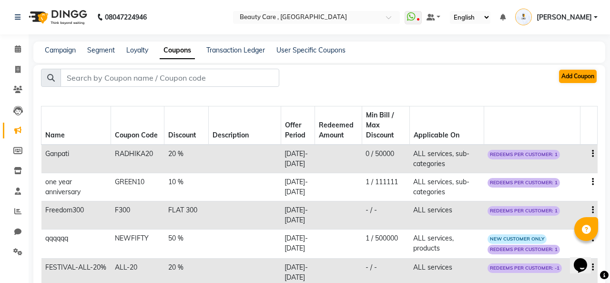
select select "ALL"
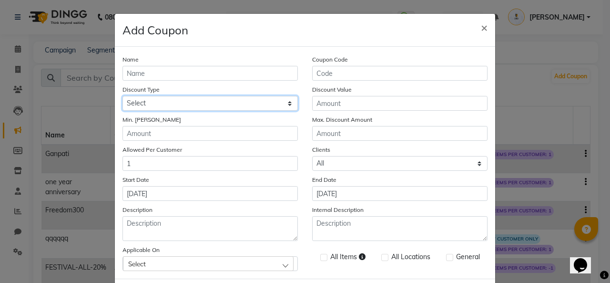
click at [249, 107] on select "Select Percentage Fixed" at bounding box center [209, 103] width 175 height 15
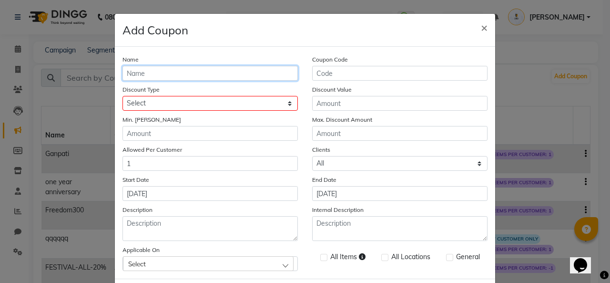
click at [224, 70] on input "Name" at bounding box center [209, 73] width 175 height 15
type input "p20"
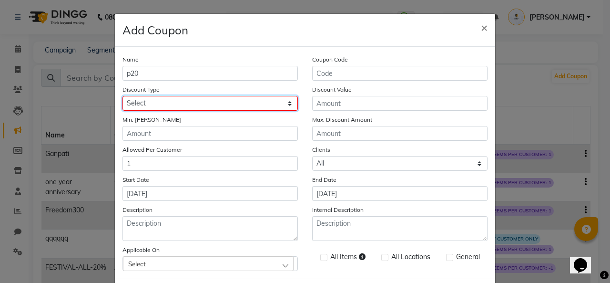
click at [199, 103] on select "Select Percentage Fixed" at bounding box center [209, 103] width 175 height 15
select select "PERCENTAGE"
click at [122, 96] on select "Select Percentage Fixed" at bounding box center [209, 103] width 175 height 15
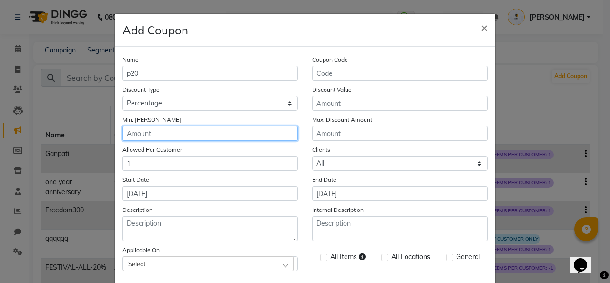
click at [171, 135] on input "Min. [PERSON_NAME]" at bounding box center [209, 133] width 175 height 15
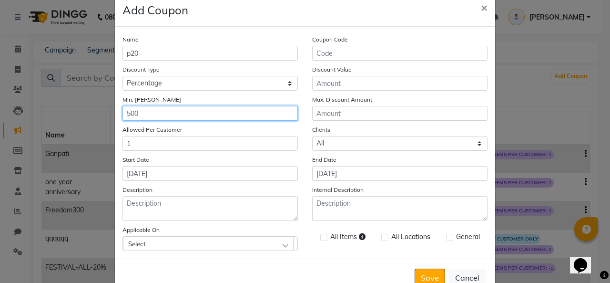
scroll to position [46, 0]
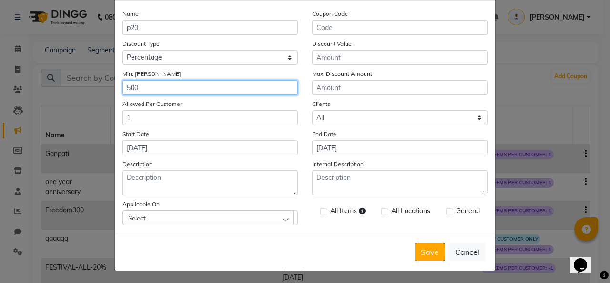
type input "500"
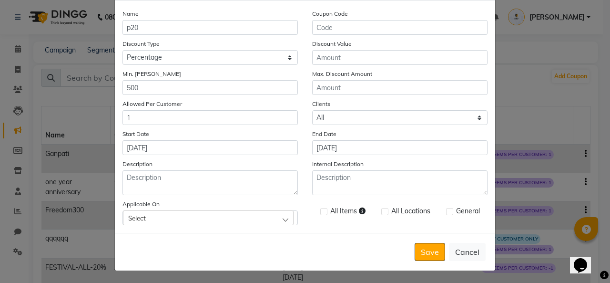
drag, startPoint x: 139, startPoint y: 225, endPoint x: 149, endPoint y: 216, distance: 13.5
click at [149, 216] on div "Name p20 Coupon Code Discount Type Select Percentage Fixed Discount Value Min. …" at bounding box center [305, 117] width 380 height 232
click at [149, 216] on div "Select" at bounding box center [208, 217] width 171 height 14
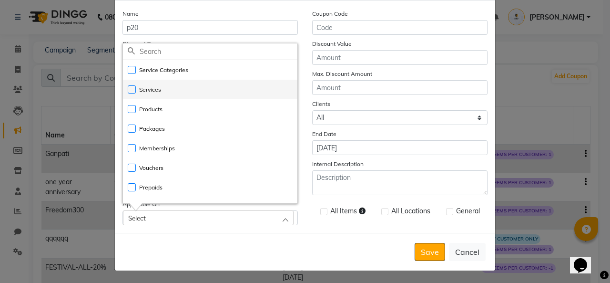
click at [139, 90] on label "Services" at bounding box center [144, 89] width 33 height 9
checkbox input "true"
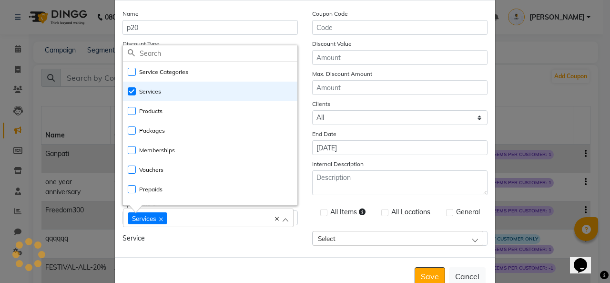
click at [217, 256] on div "Name p20 Coupon Code Discount Type Select Percentage Fixed Discount Value Min. …" at bounding box center [305, 129] width 380 height 256
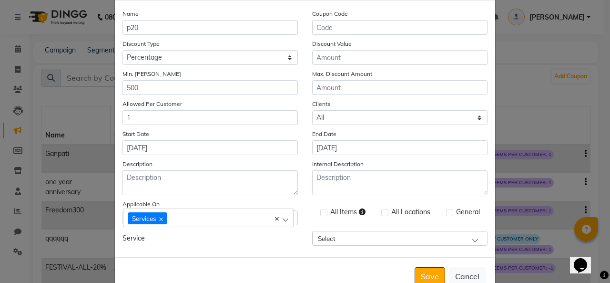
scroll to position [0, 0]
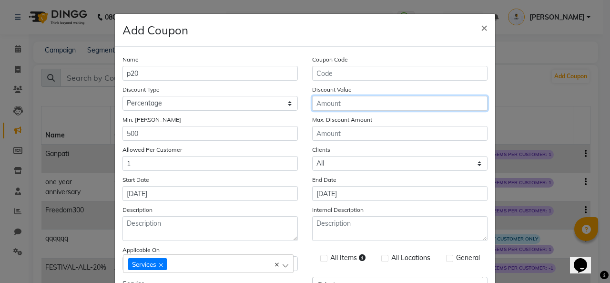
click at [333, 103] on input "Discount Value" at bounding box center [399, 103] width 175 height 15
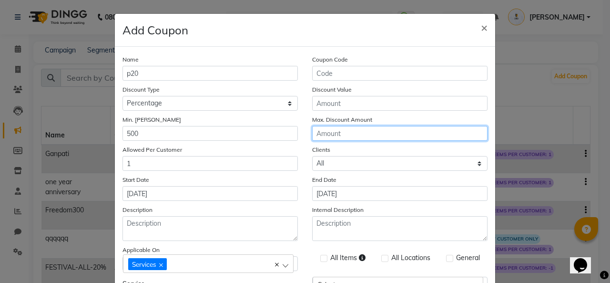
click at [317, 130] on input "Max. Discount Amount" at bounding box center [399, 133] width 175 height 15
type input "100"
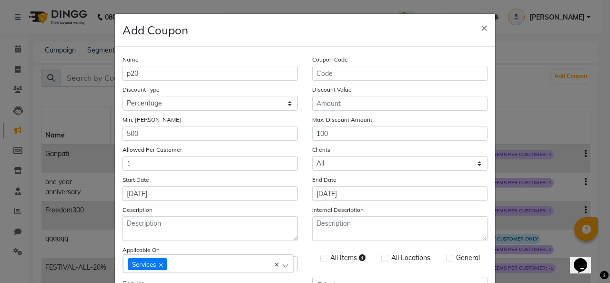
click at [311, 112] on div "Name p20 Coupon Code Discount Type Select Percentage Fixed Discount Value Min. …" at bounding box center [305, 175] width 380 height 256
click at [329, 99] on input "Discount Value" at bounding box center [399, 103] width 175 height 15
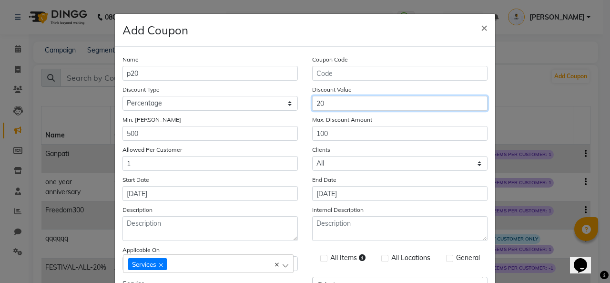
type input "20"
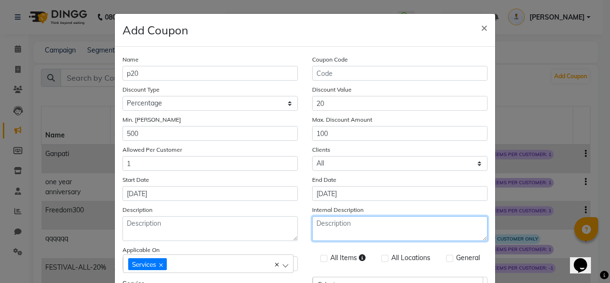
click at [337, 218] on textarea "Internal Description" at bounding box center [399, 228] width 175 height 25
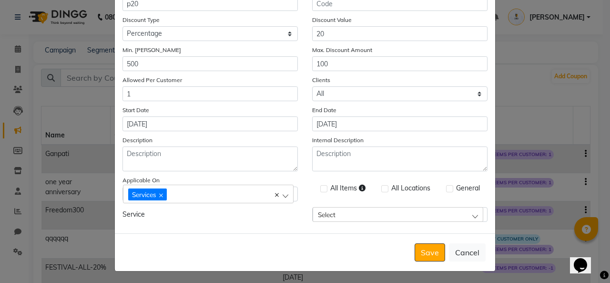
click at [348, 208] on div "Select" at bounding box center [398, 214] width 171 height 14
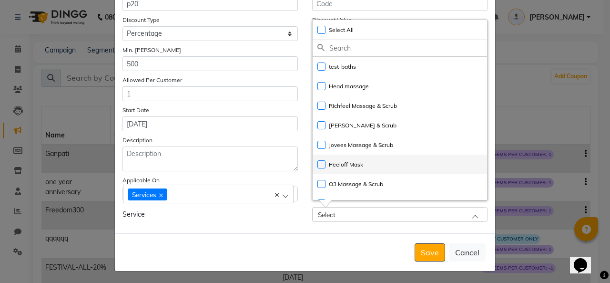
click at [358, 167] on label "Peeloff Mask" at bounding box center [340, 164] width 46 height 9
checkbox input "true"
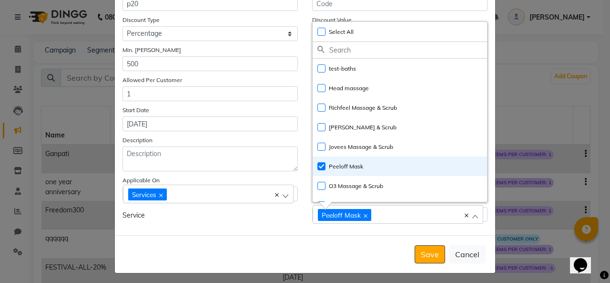
click at [273, 235] on div "Save Cancel" at bounding box center [305, 254] width 380 height 38
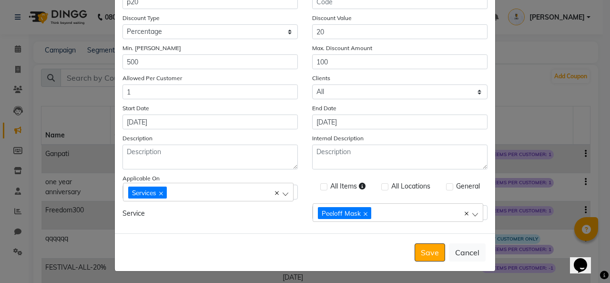
scroll to position [71, 0]
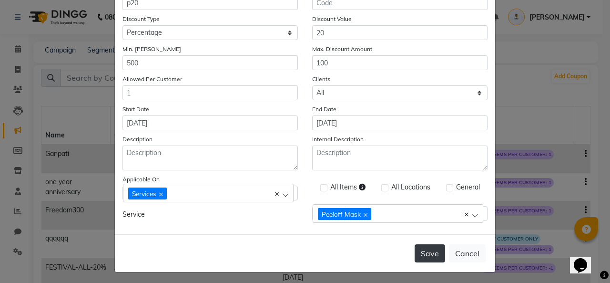
click at [417, 251] on button "Save" at bounding box center [430, 253] width 30 height 18
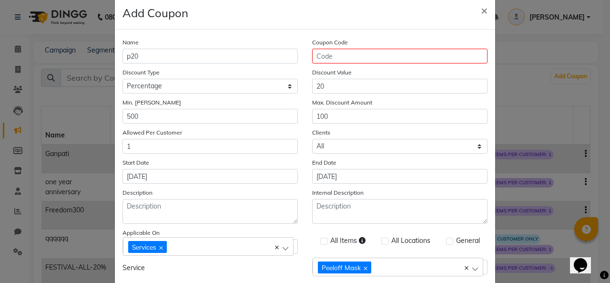
scroll to position [17, 0]
click at [366, 54] on input "Coupon Code" at bounding box center [399, 56] width 175 height 15
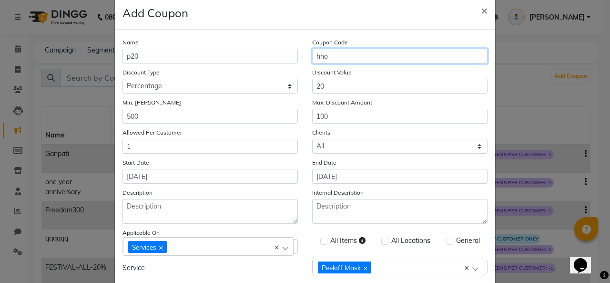
scroll to position [71, 0]
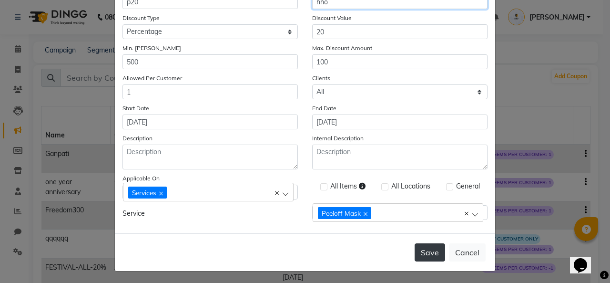
type input "hho"
click at [417, 246] on button "Save" at bounding box center [430, 252] width 30 height 18
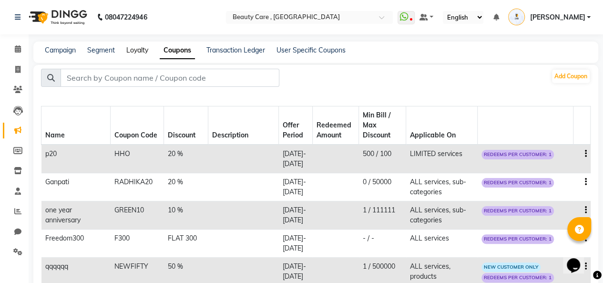
click at [142, 51] on link "Loyalty" at bounding box center [137, 50] width 22 height 9
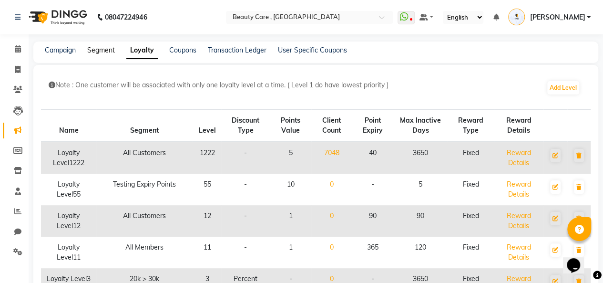
click at [109, 51] on link "Segment" at bounding box center [101, 50] width 28 height 9
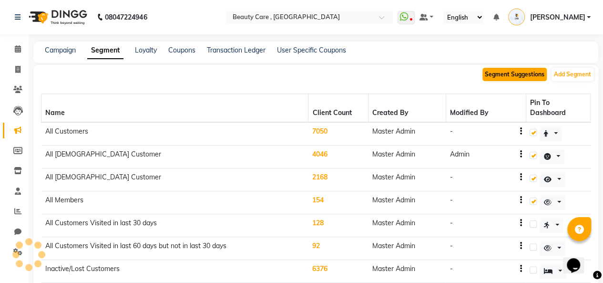
click at [516, 79] on button "Segment Suggestions" at bounding box center [514, 74] width 64 height 13
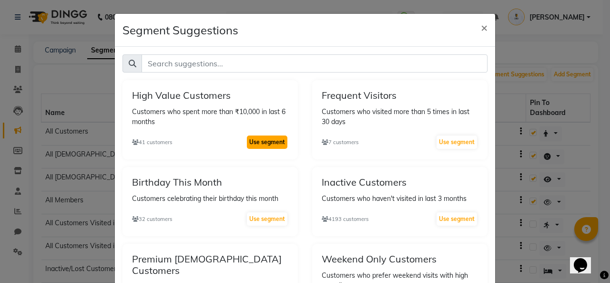
click at [273, 143] on button "Use segment" at bounding box center [267, 141] width 41 height 13
select select ">"
select select "false"
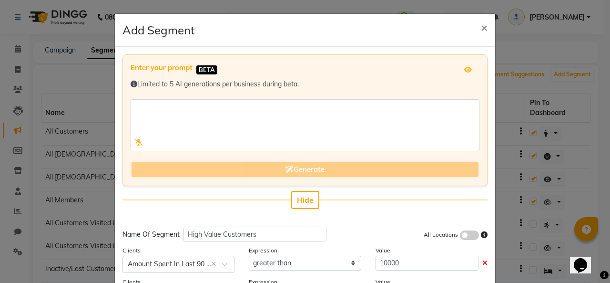
scroll to position [54, 0]
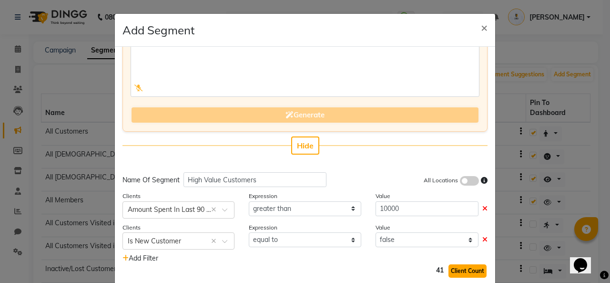
click at [448, 268] on button "Client Count" at bounding box center [467, 270] width 38 height 13
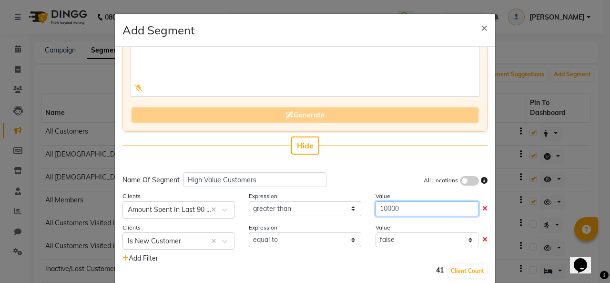
click at [444, 212] on input "10000" at bounding box center [426, 208] width 103 height 15
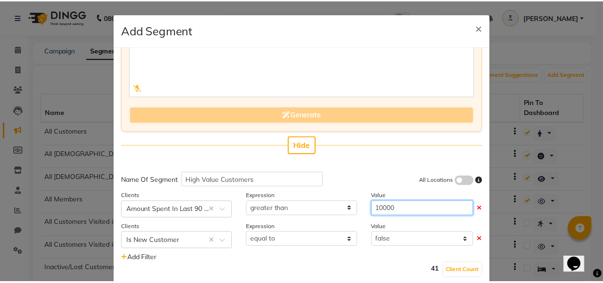
scroll to position [52, 0]
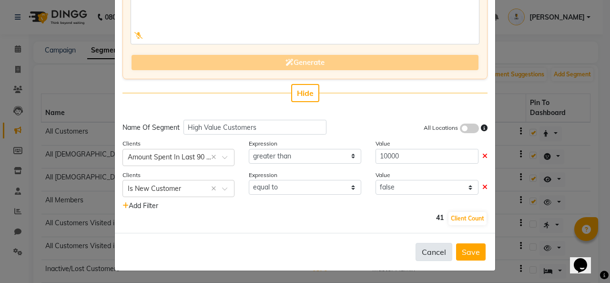
click at [424, 247] on button "Cancel" at bounding box center [433, 252] width 37 height 18
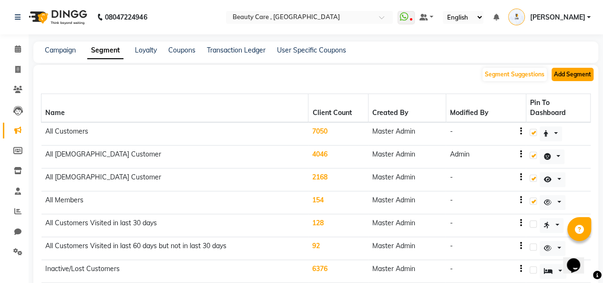
click at [569, 70] on button "Add Segment" at bounding box center [572, 74] width 42 height 13
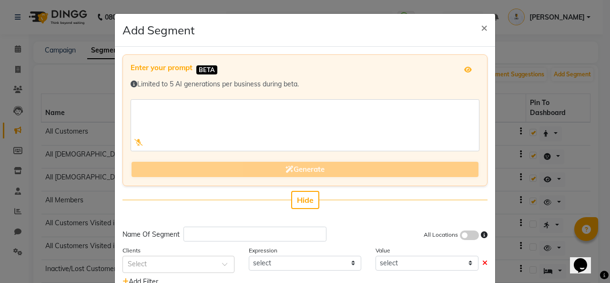
click at [309, 165] on div "Generate" at bounding box center [305, 169] width 349 height 17
click at [297, 198] on span "Hide" at bounding box center [305, 200] width 17 height 10
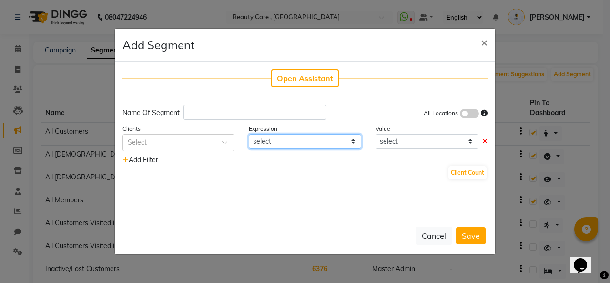
click at [282, 140] on select "select" at bounding box center [305, 141] width 112 height 15
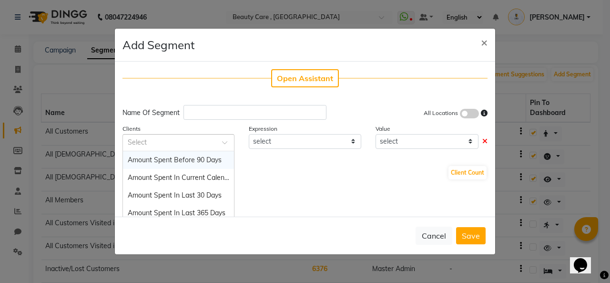
click at [145, 138] on input "text" at bounding box center [169, 142] width 82 height 10
click at [153, 183] on div "Amount Spent In Current Calendar Year" at bounding box center [178, 178] width 111 height 18
select select "="
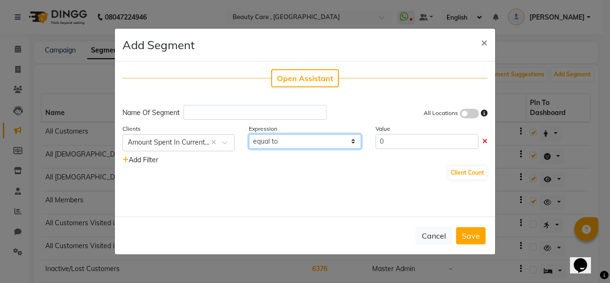
click at [270, 142] on select "equal to greater than greater than or equal to less than less than or equal to" at bounding box center [305, 141] width 112 height 15
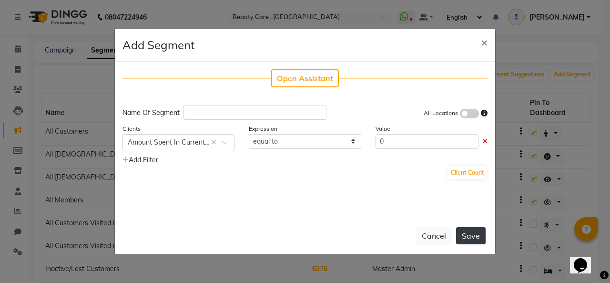
click at [473, 231] on button "Save" at bounding box center [471, 235] width 30 height 17
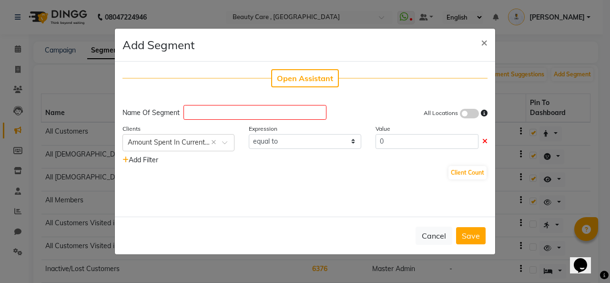
click at [135, 157] on span "Add Filter" at bounding box center [140, 159] width 36 height 9
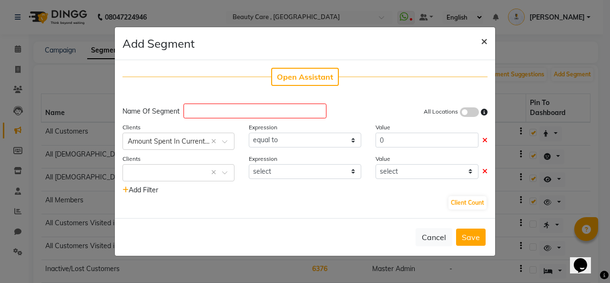
click at [483, 41] on span "×" at bounding box center [484, 40] width 7 height 14
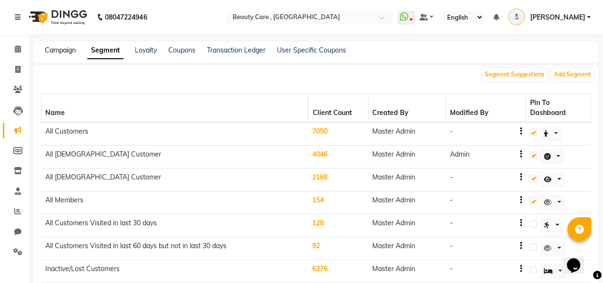
click at [67, 47] on link "Campaign" at bounding box center [60, 50] width 31 height 9
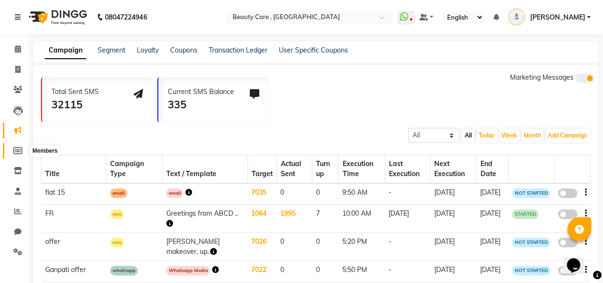
click at [15, 155] on span at bounding box center [18, 150] width 17 height 11
select select
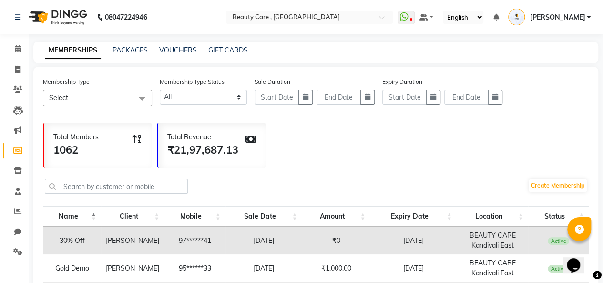
click at [15, 155] on span at bounding box center [18, 150] width 17 height 11
